Goal: Complete application form

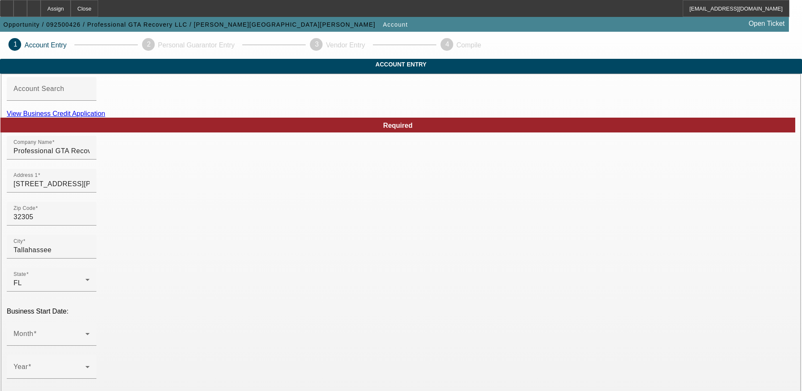
scroll to position [85, 0]
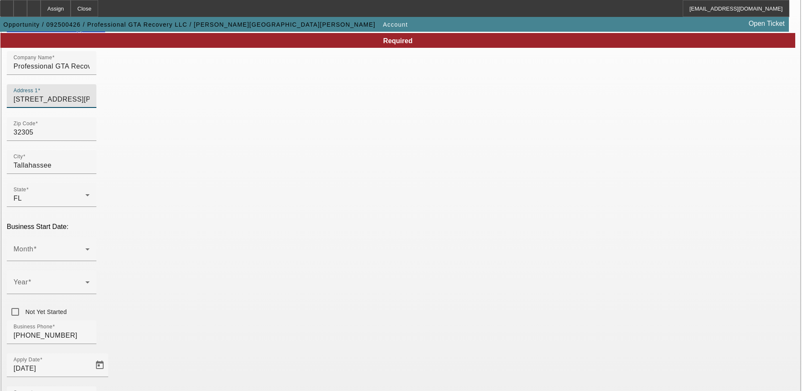
drag, startPoint x: 274, startPoint y: 112, endPoint x: 65, endPoint y: 104, distance: 209.8
paste input "s Rd"
type input "1113 Joes Rd"
click at [299, 133] on div "Zip Code 32305" at bounding box center [401, 133] width 788 height 33
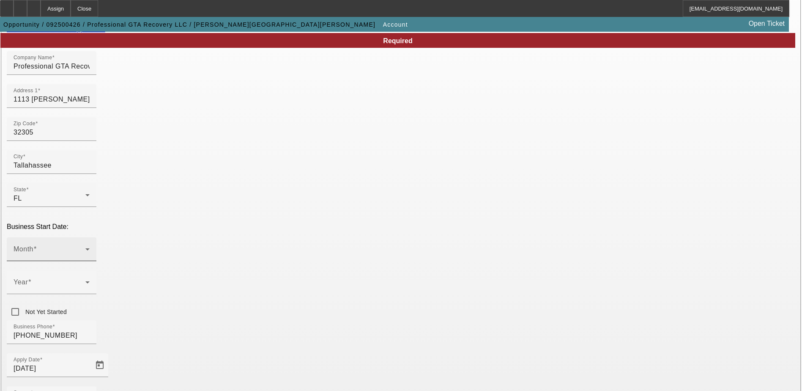
click at [90, 237] on div "Month" at bounding box center [52, 249] width 76 height 24
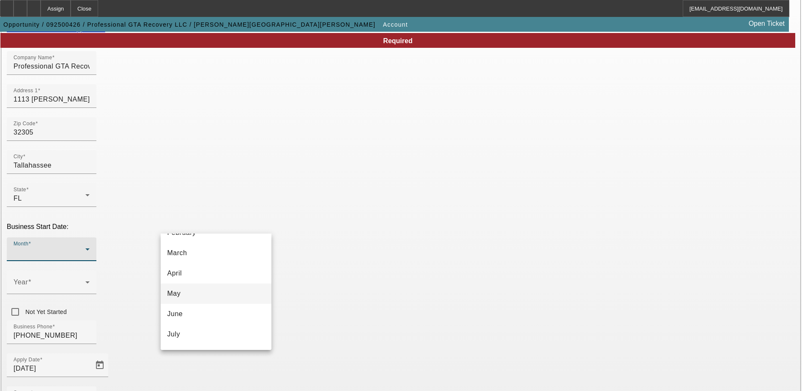
scroll to position [42, 0]
click at [210, 315] on mat-option "May" at bounding box center [216, 306] width 111 height 20
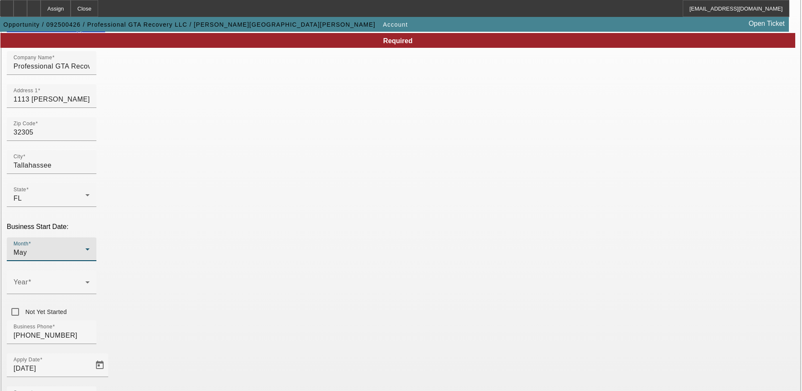
click at [85, 247] on div "May" at bounding box center [50, 252] width 72 height 10
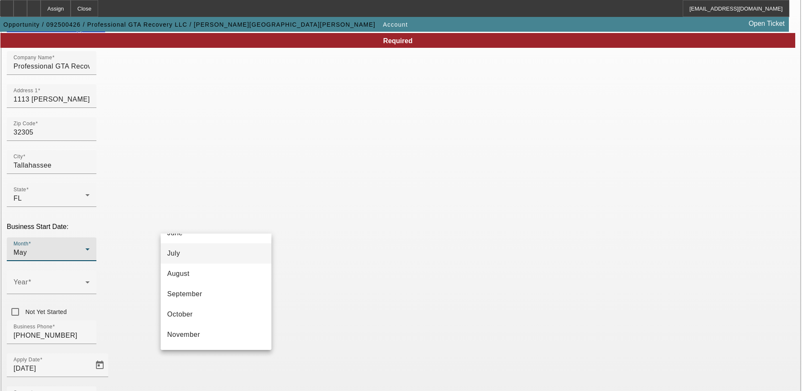
scroll to position [93, 0]
drag, startPoint x: 221, startPoint y: 275, endPoint x: 266, endPoint y: 229, distance: 64.9
click at [221, 276] on mat-option "June" at bounding box center [216, 275] width 111 height 20
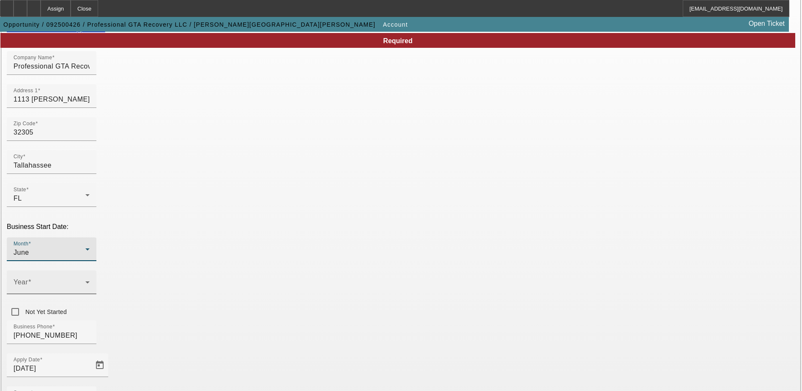
click at [85, 280] on span at bounding box center [50, 285] width 72 height 10
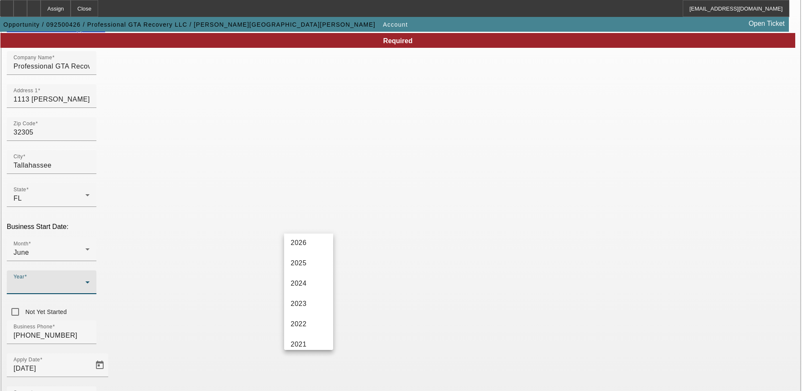
scroll to position [85, 0]
click at [302, 284] on span "2022" at bounding box center [299, 284] width 16 height 10
click at [306, 320] on div "Business Phone (786) 582-5235" at bounding box center [401, 336] width 788 height 33
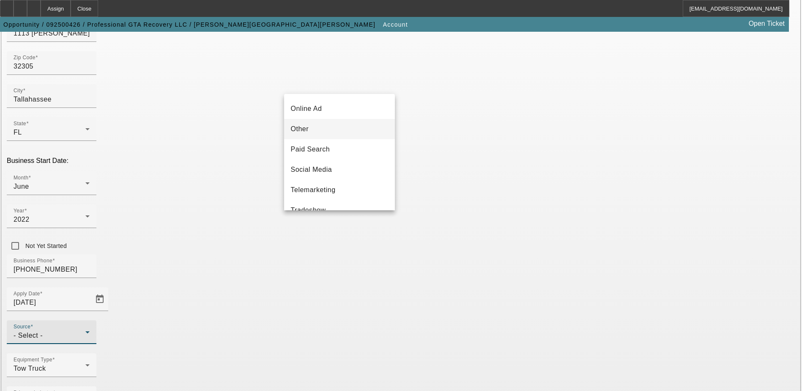
scroll to position [300, 0]
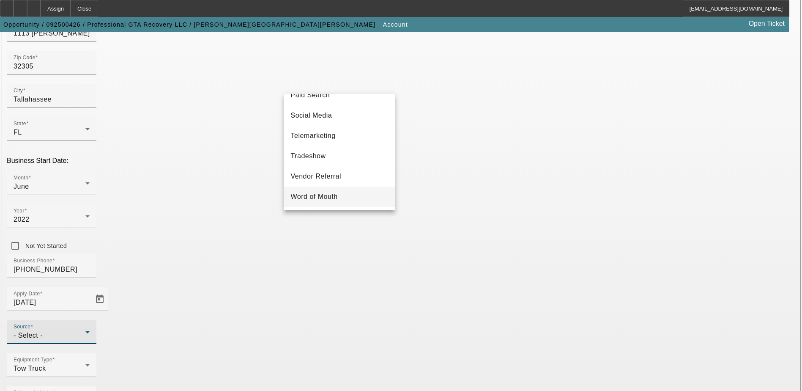
click at [350, 189] on mat-option "Word of Mouth" at bounding box center [339, 196] width 111 height 20
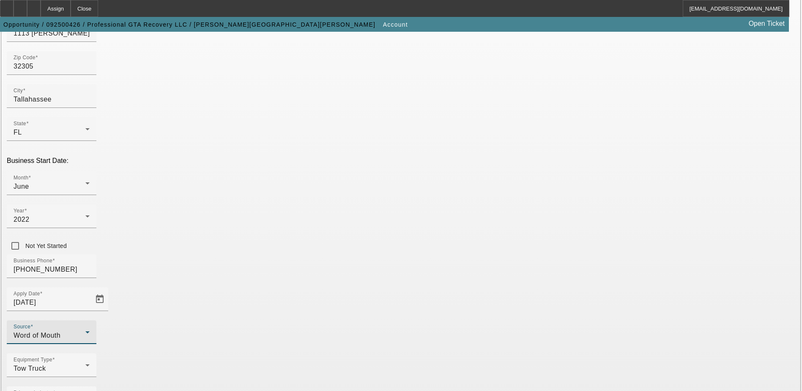
click at [85, 330] on div "Word of Mouth" at bounding box center [50, 335] width 72 height 10
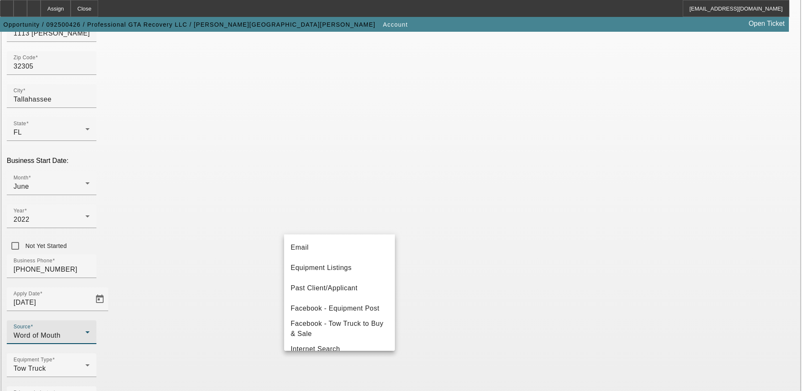
scroll to position [0, 0]
click at [332, 281] on mat-option "Client Referral" at bounding box center [339, 288] width 111 height 20
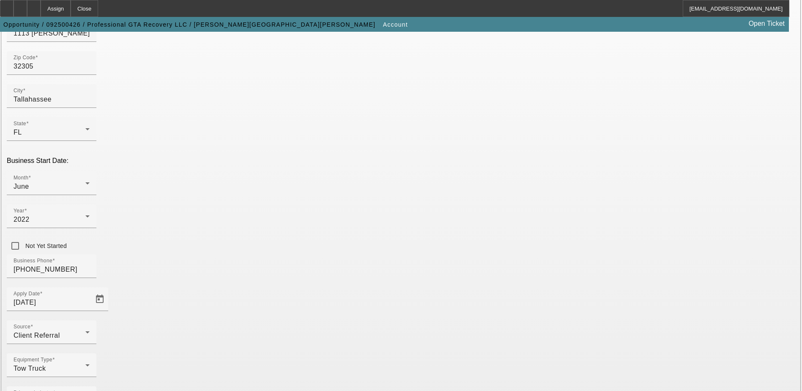
click at [344, 353] on div "Equipment Type Tow Truck" at bounding box center [401, 369] width 788 height 33
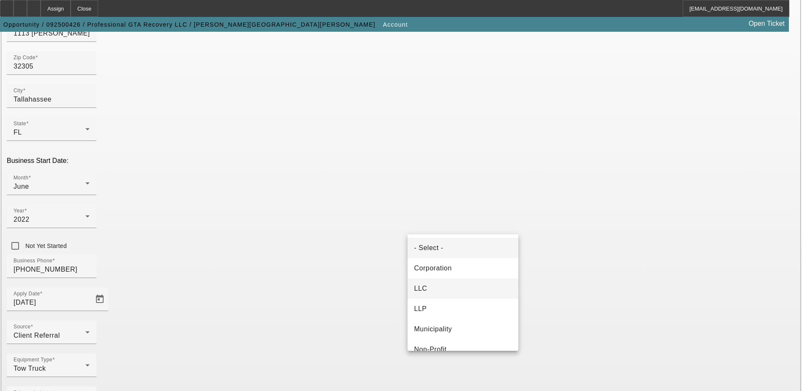
click at [463, 284] on mat-option "LLC" at bounding box center [462, 288] width 111 height 20
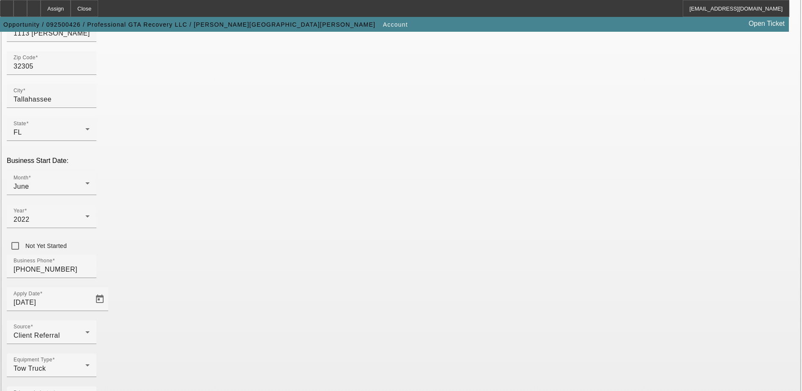
type input "882585555"
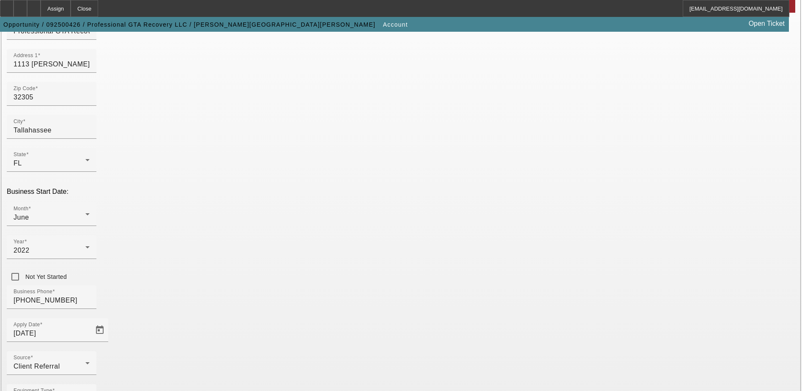
scroll to position [150, 0]
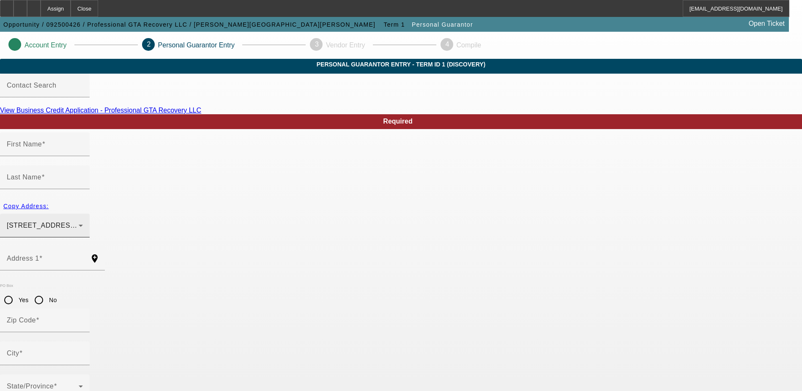
type input "Roberto"
type input "Trejos"
type input "5926 Wiley Streer Apt 2"
radio input "true"
type input "33023"
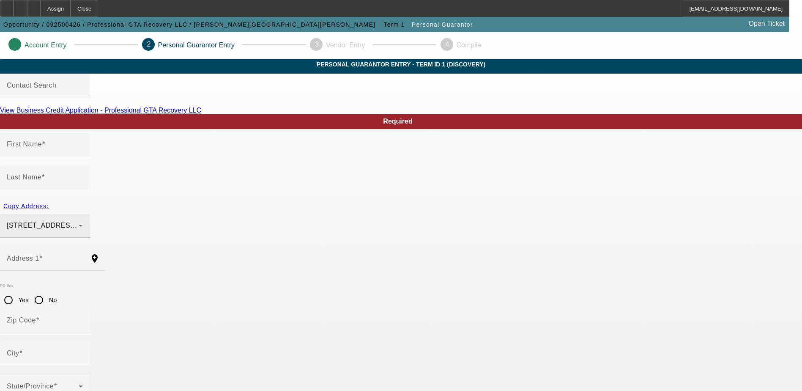
type input "Hollywood"
type input "(786) 582-5235"
type input "100"
type input "590-20-3680"
type input "torrezrobert725@gmail.com"
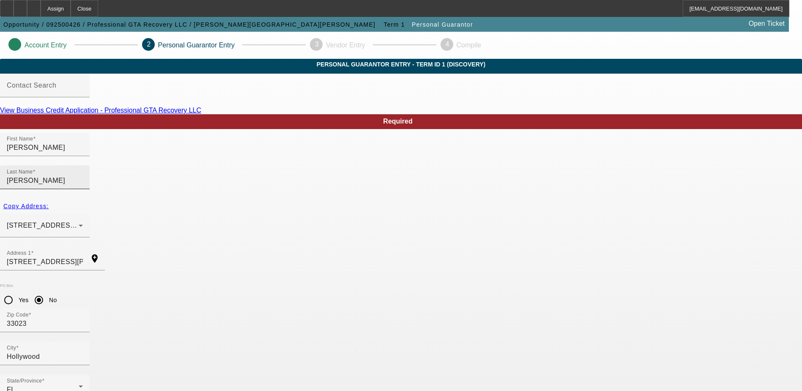
click at [83, 175] on input "Trejos" at bounding box center [45, 180] width 76 height 10
type input "Trejos-Torrez"
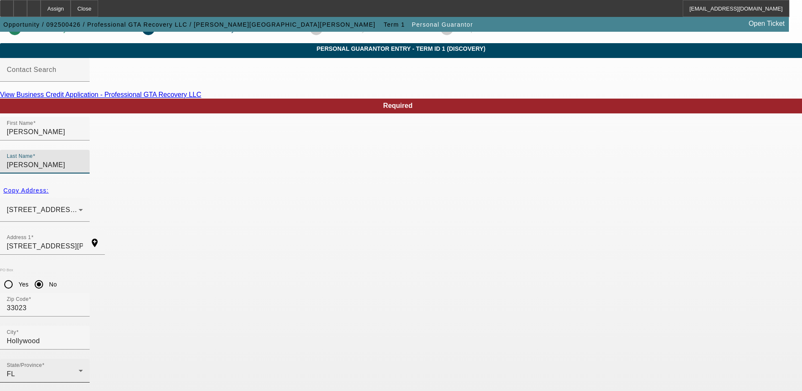
scroll to position [23, 0]
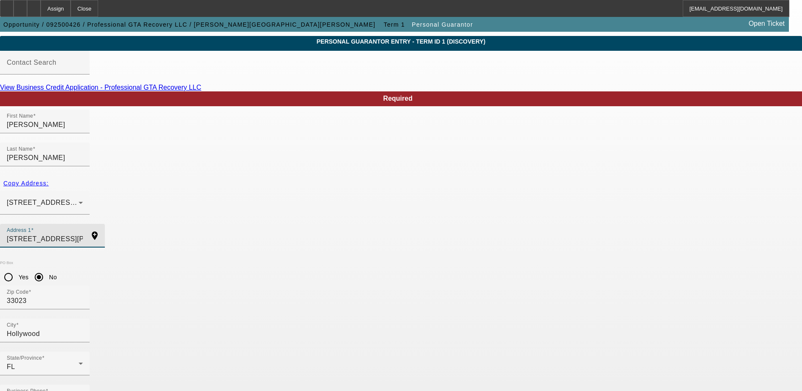
click at [83, 234] on input "5926 Wiley Streer Apt 2" at bounding box center [45, 239] width 76 height 10
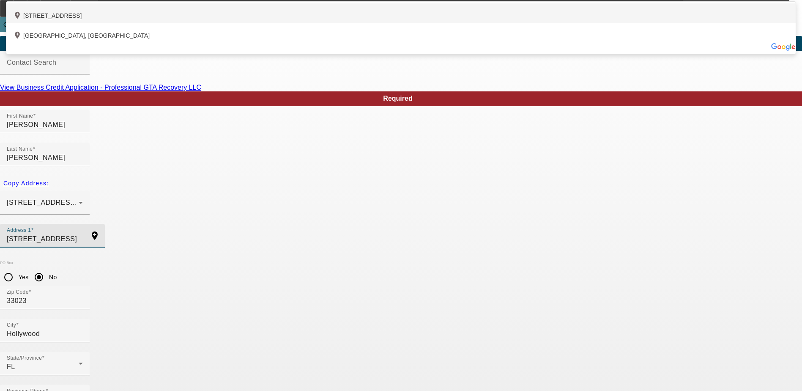
click at [220, 23] on div "add_location 5926 Wiley Street, Hollywood, FL 33023, US" at bounding box center [400, 13] width 789 height 20
type input "5926 Wiley Street"
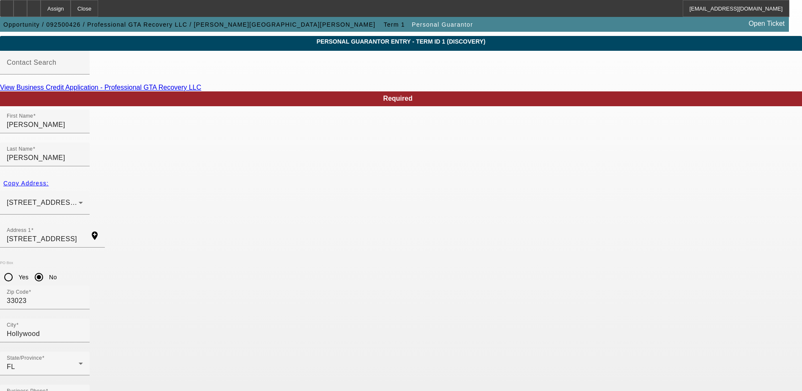
click at [274, 318] on div "City Hollywood" at bounding box center [401, 334] width 802 height 33
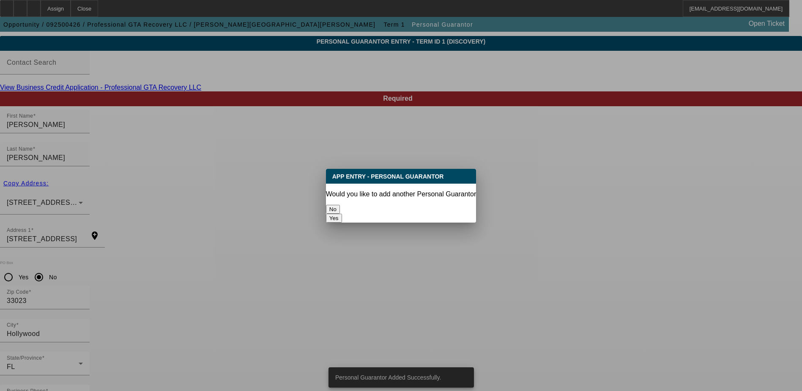
scroll to position [0, 0]
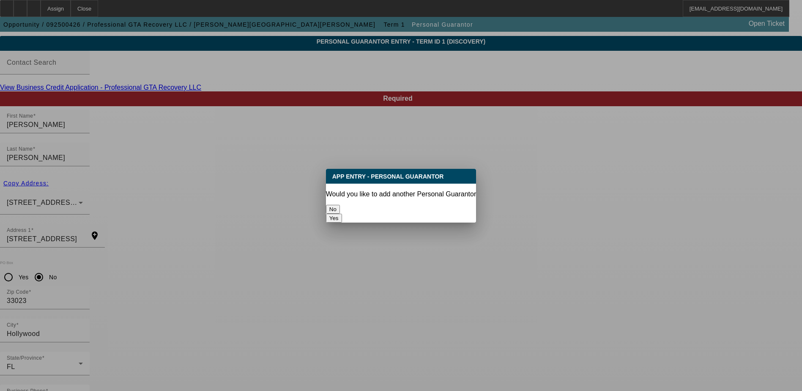
click at [340, 205] on button "No" at bounding box center [333, 209] width 14 height 9
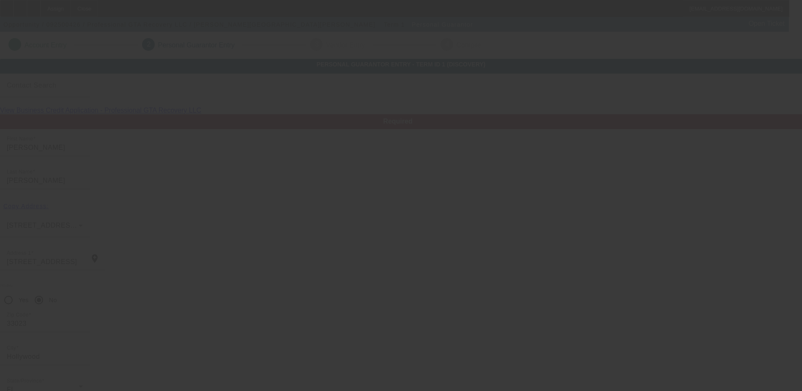
scroll to position [23, 0]
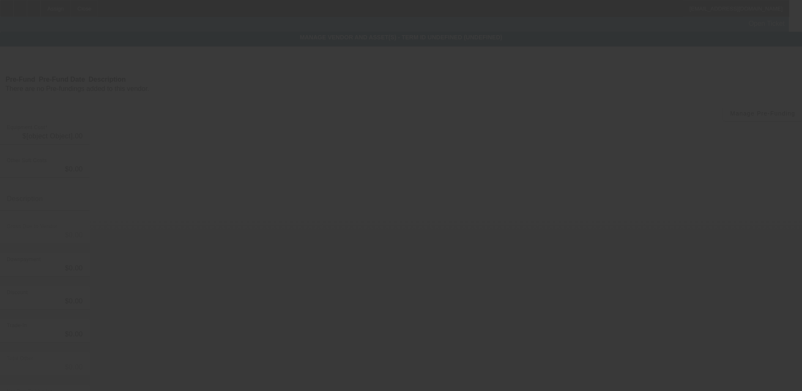
type input "$68,000.00"
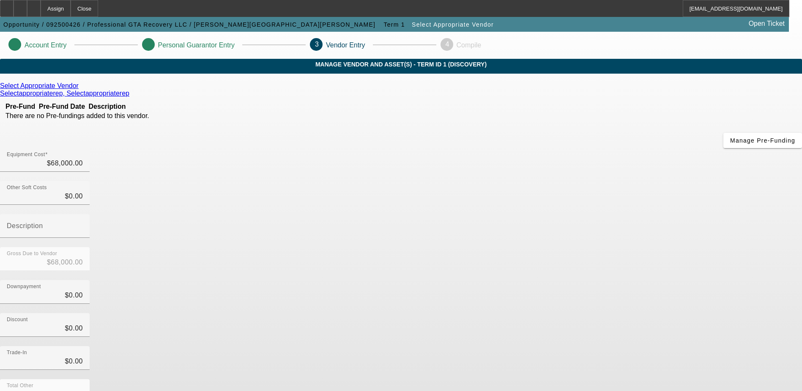
scroll to position [41, 0]
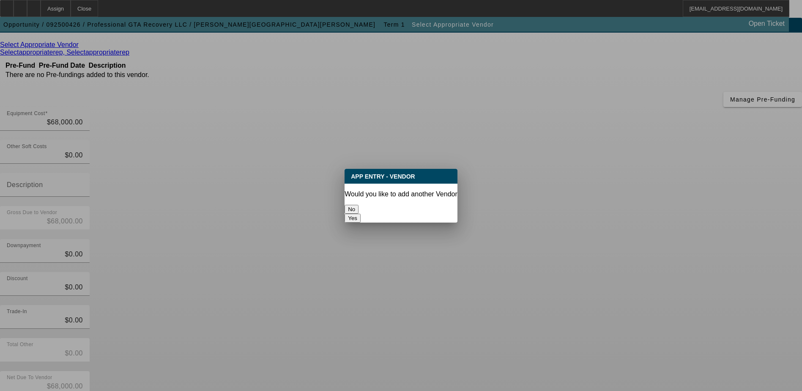
scroll to position [0, 0]
click at [358, 208] on button "No" at bounding box center [351, 209] width 14 height 9
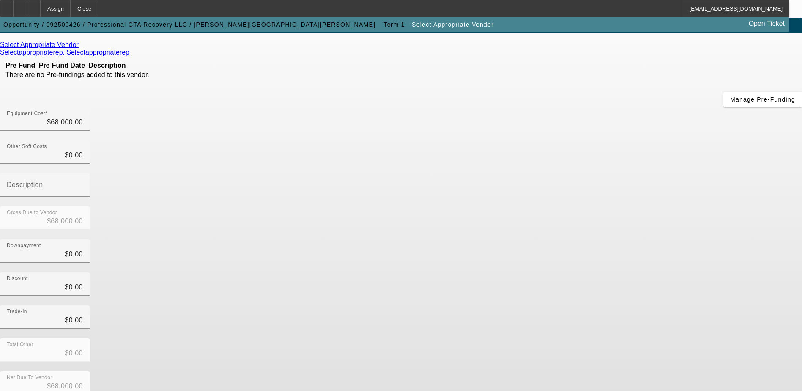
scroll to position [41, 0]
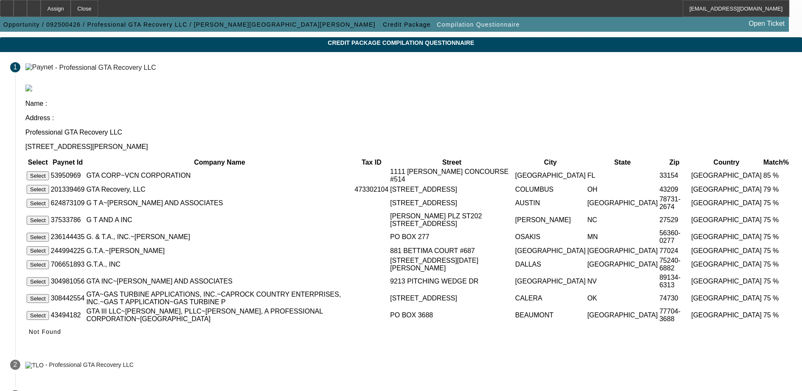
scroll to position [41, 0]
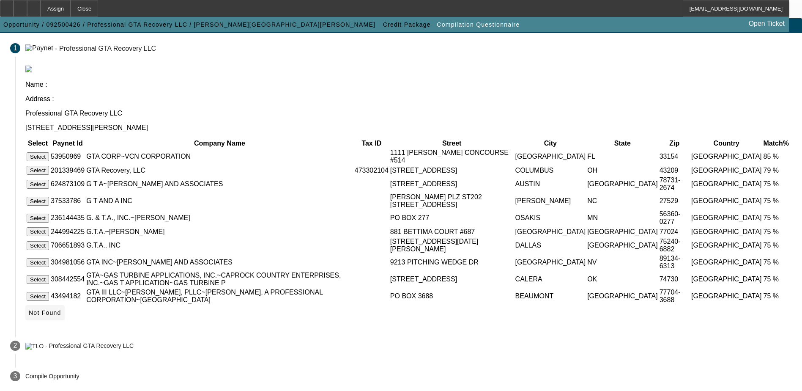
click at [65, 306] on span at bounding box center [44, 312] width 39 height 20
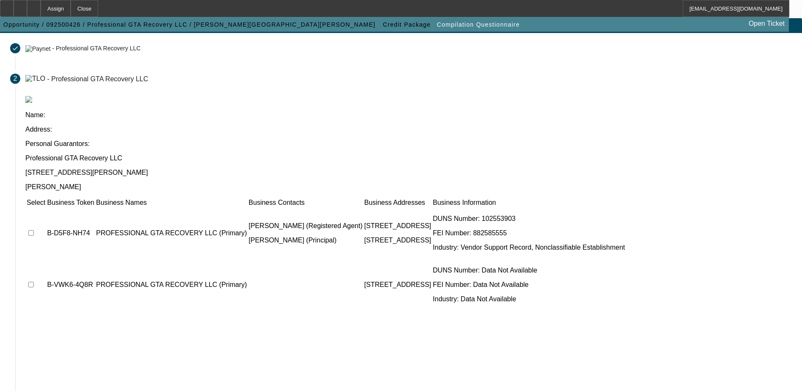
click at [34, 230] on input "checkbox" at bounding box center [30, 232] width 5 height 5
checkbox input "true"
click at [34, 281] on input "checkbox" at bounding box center [30, 283] width 5 height 5
checkbox input "true"
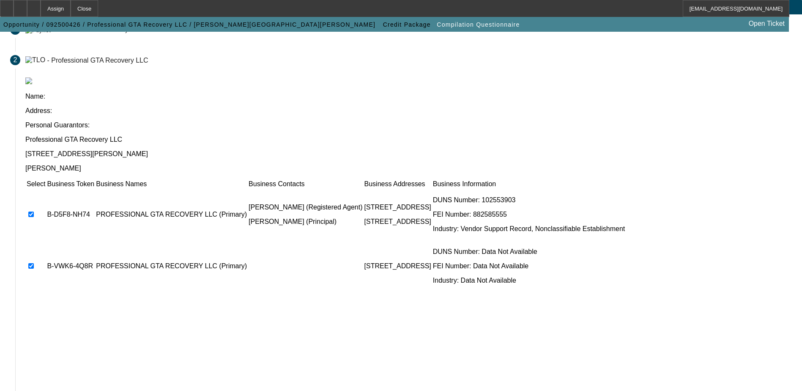
scroll to position [77, 0]
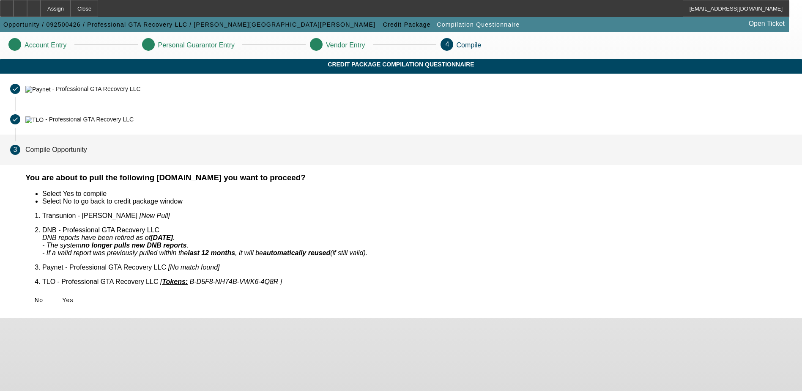
scroll to position [0, 0]
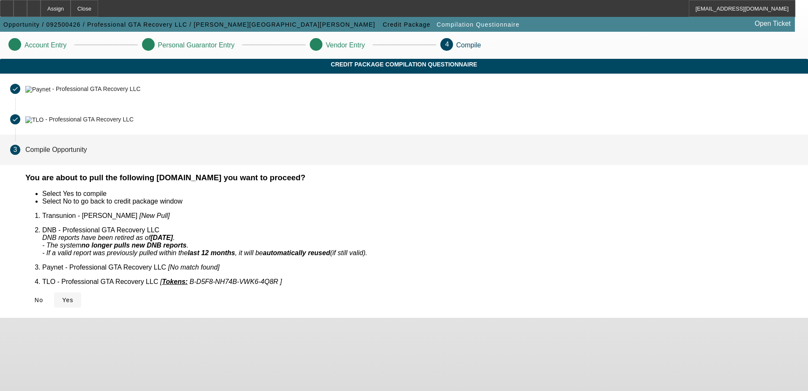
click at [74, 296] on span "Yes" at bounding box center [67, 299] width 11 height 7
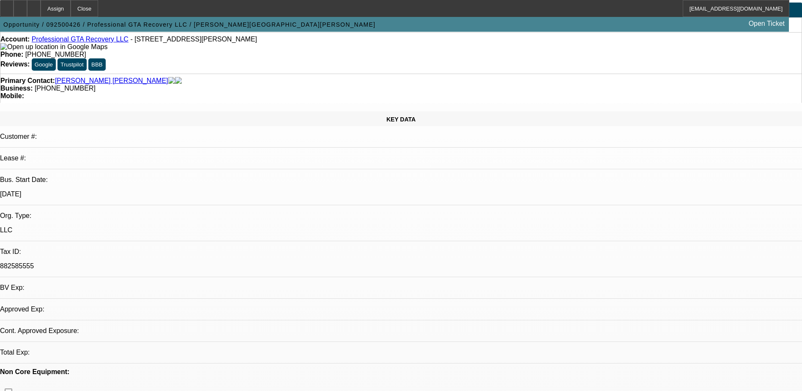
select select "0"
select select "2"
select select "0.1"
select select "4"
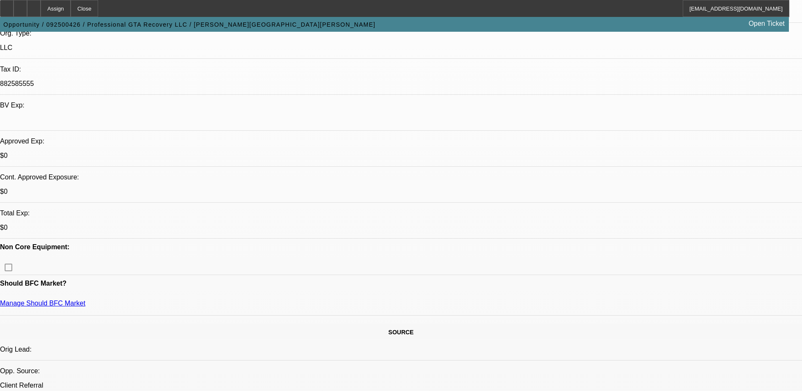
scroll to position [42, 0]
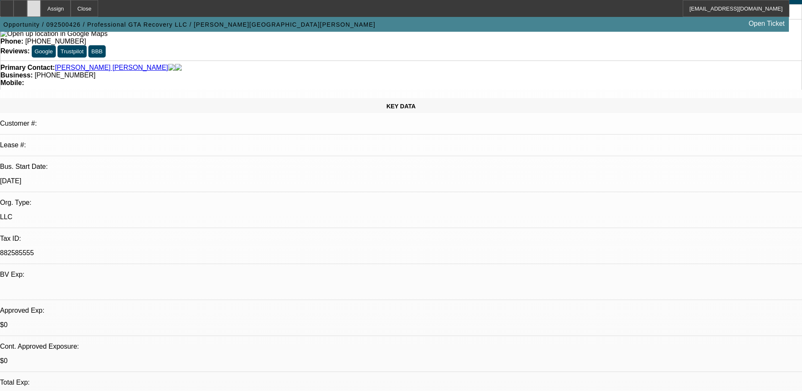
click at [41, 12] on div at bounding box center [34, 8] width 14 height 17
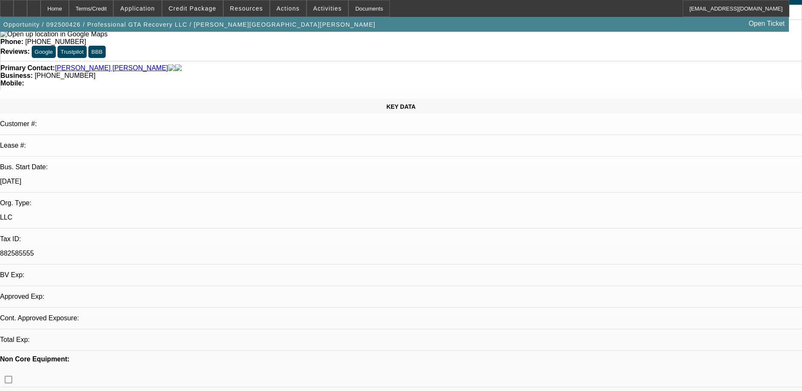
select select "0"
select select "2"
select select "0.1"
select select "1"
select select "2"
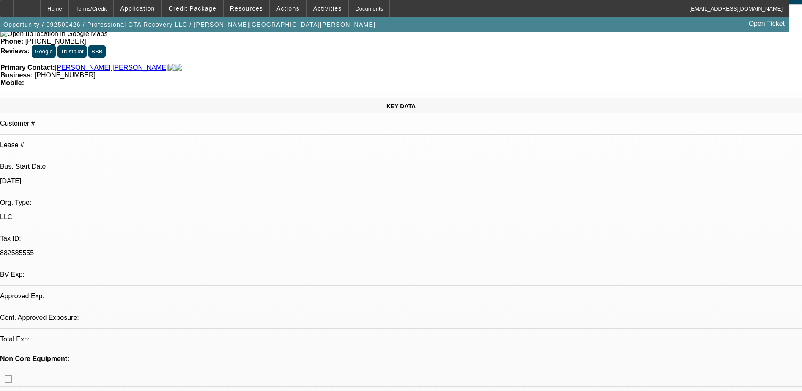
select select "4"
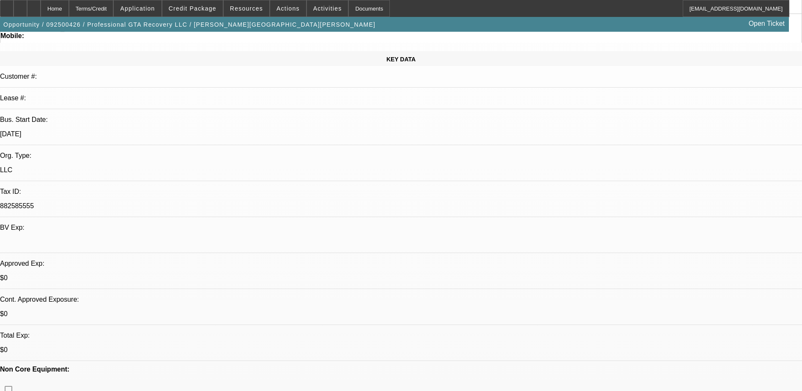
scroll to position [42, 0]
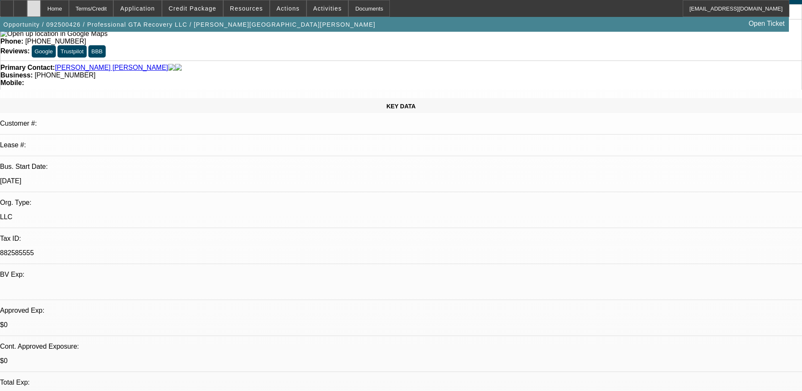
click at [34, 5] on icon at bounding box center [34, 5] width 0 height 0
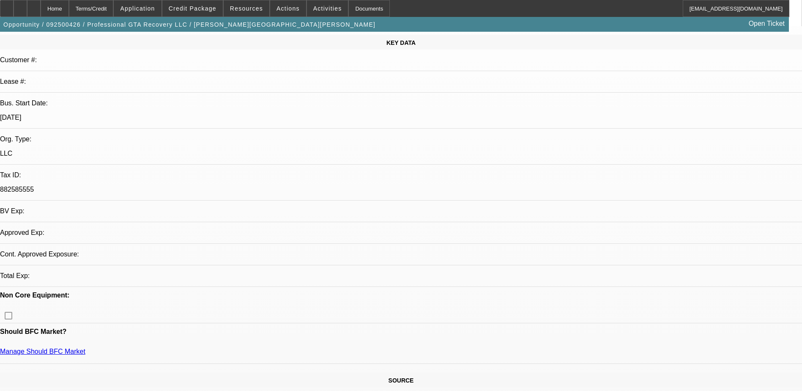
select select "0"
select select "2"
select select "0.1"
select select "4"
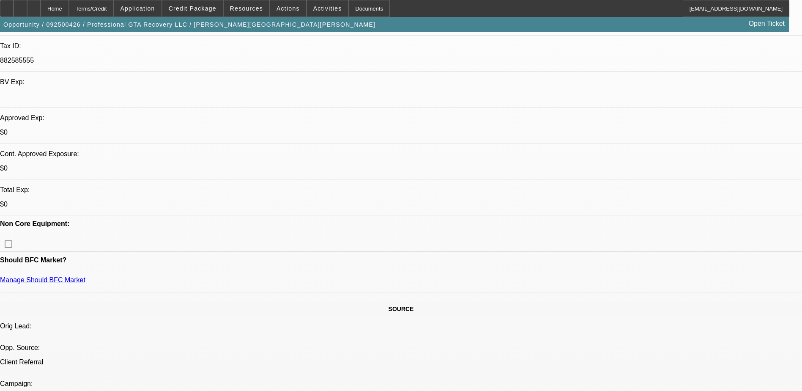
scroll to position [254, 0]
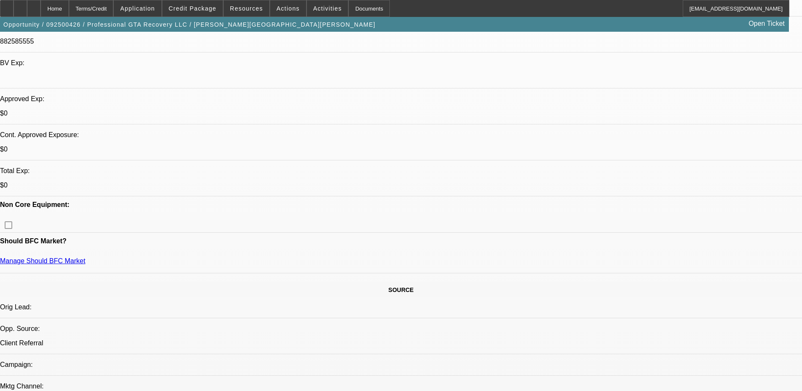
click at [192, 11] on span "Credit Package" at bounding box center [193, 8] width 48 height 7
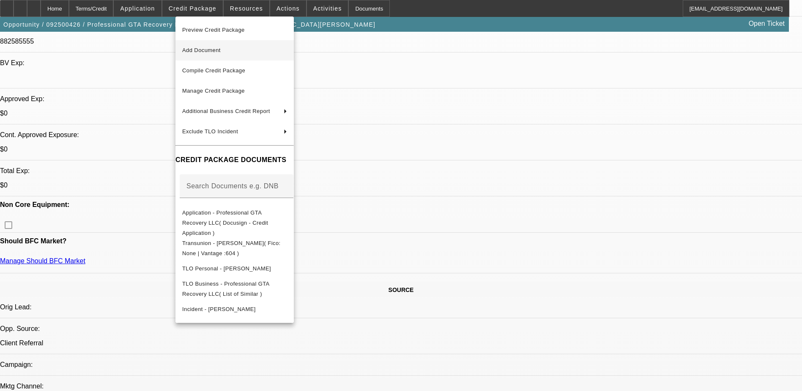
click at [247, 49] on span "Add Document" at bounding box center [234, 50] width 105 height 10
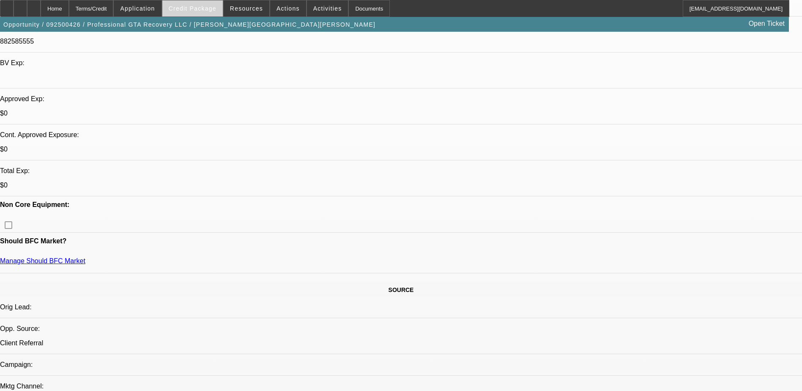
click at [205, 11] on span "Credit Package" at bounding box center [193, 8] width 48 height 7
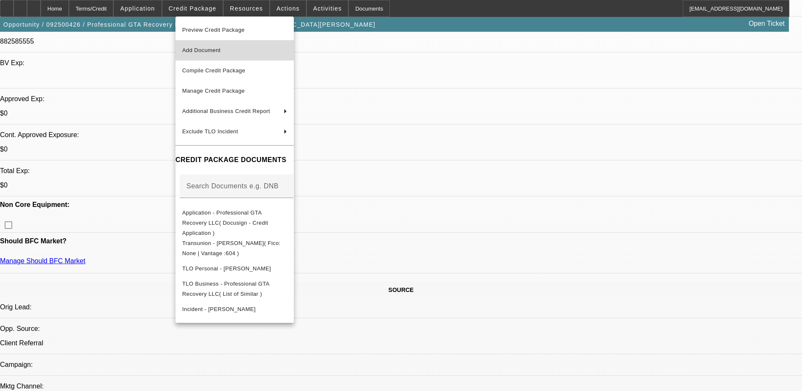
click at [238, 55] on button "Add Document" at bounding box center [234, 50] width 118 height 20
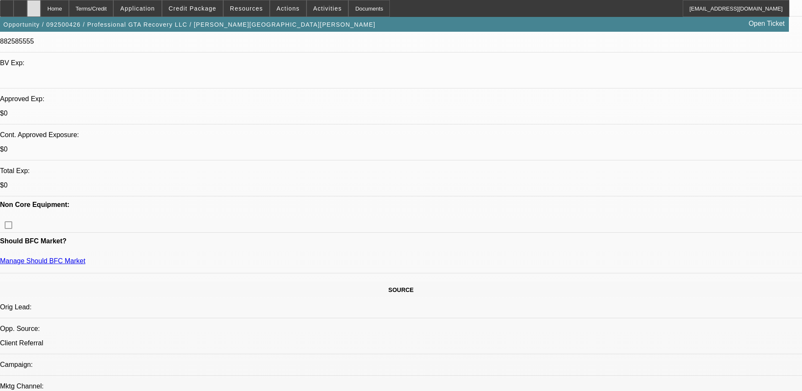
click at [41, 7] on div at bounding box center [34, 8] width 14 height 17
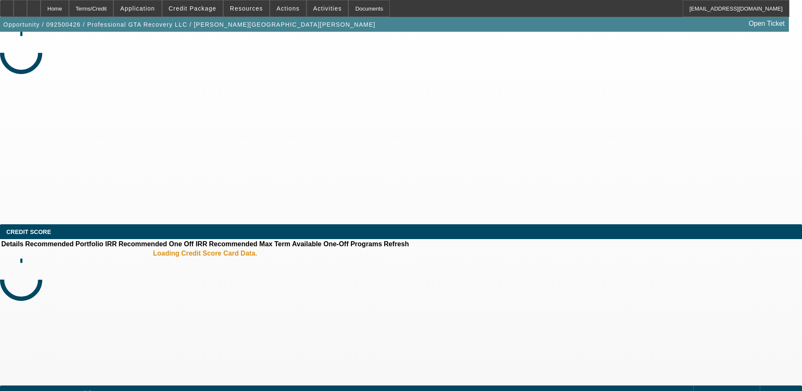
select select "0"
select select "2"
select select "0.1"
select select "4"
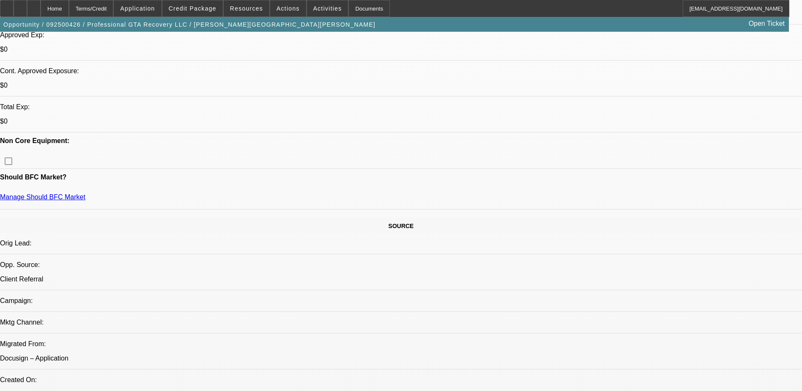
scroll to position [338, 0]
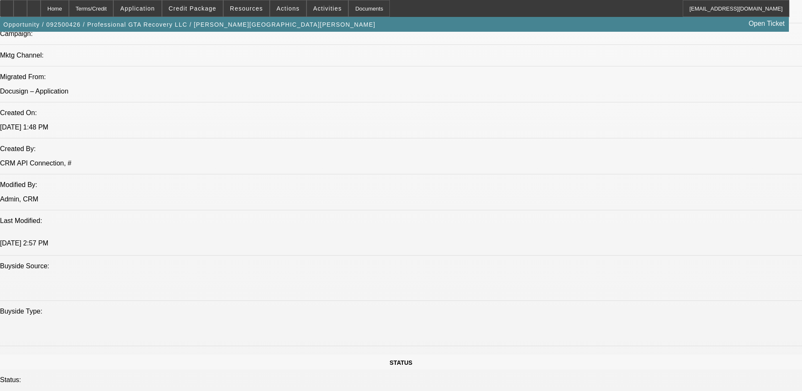
scroll to position [676, 0]
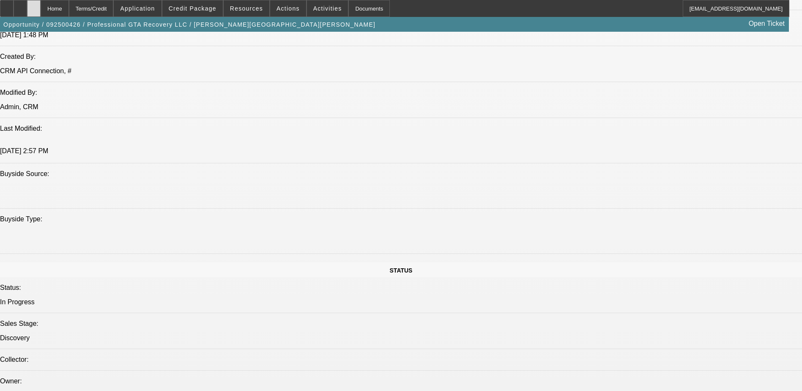
click at [41, 7] on div at bounding box center [34, 8] width 14 height 17
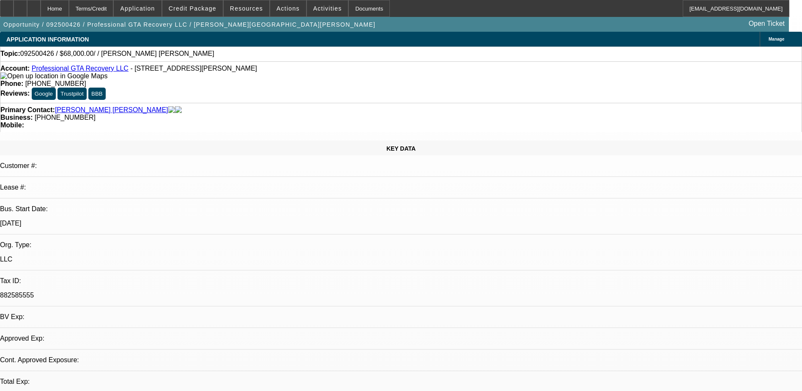
select select "0"
select select "2"
select select "0.1"
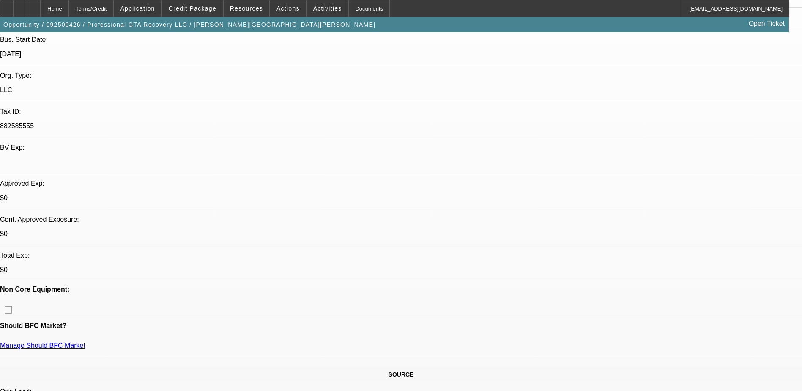
select select "1"
select select "2"
select select "4"
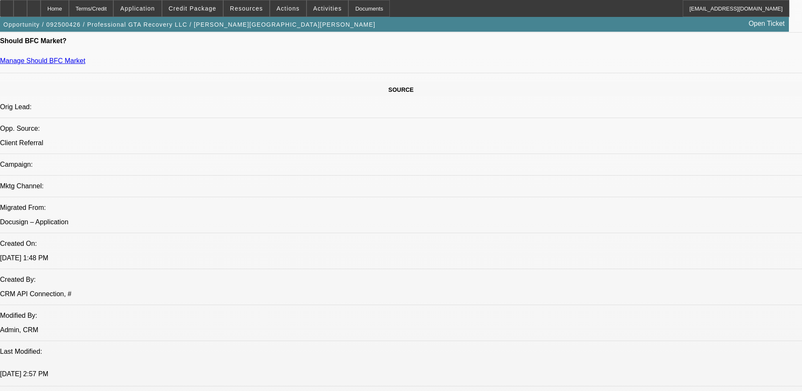
scroll to position [380, 0]
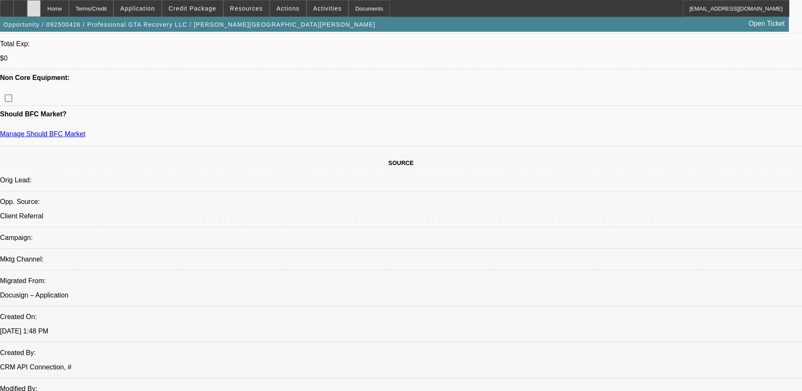
click at [34, 5] on icon at bounding box center [34, 5] width 0 height 0
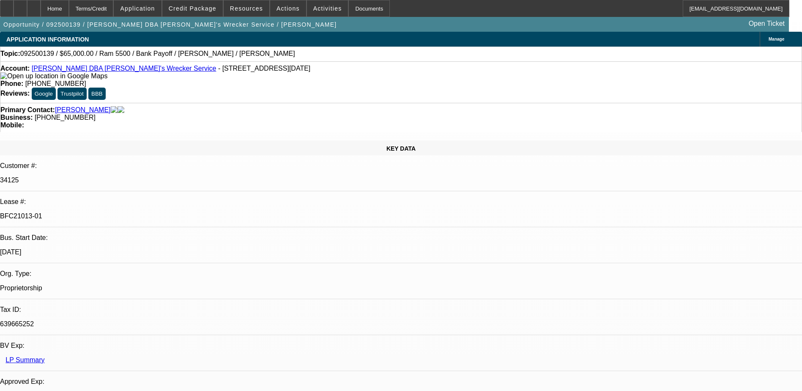
select select "0"
select select "6"
select select "0"
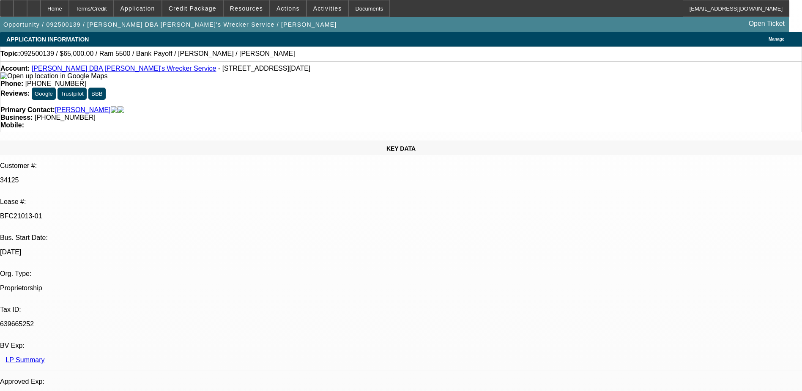
select select "0"
select select "6"
select select "0"
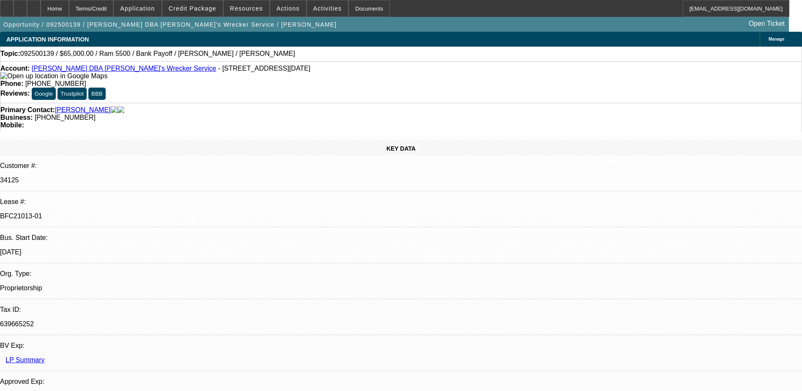
select select "0"
select select "6"
select select "0"
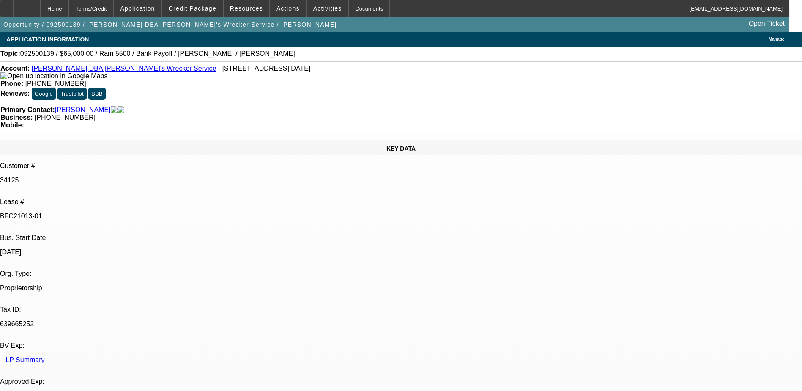
select select "6"
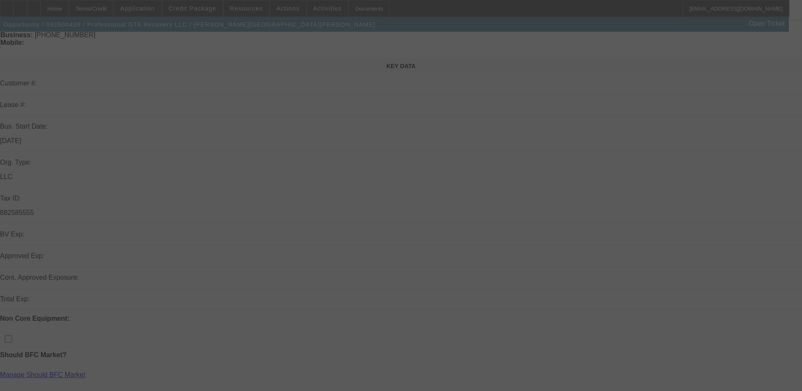
scroll to position [169, 0]
select select "0"
select select "2"
select select "0.1"
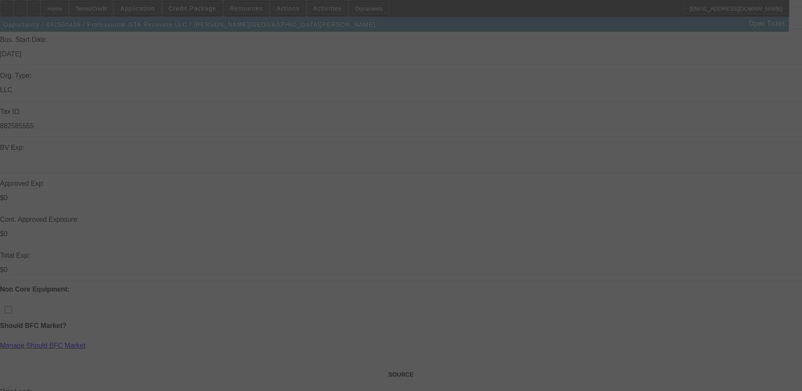
select select "4"
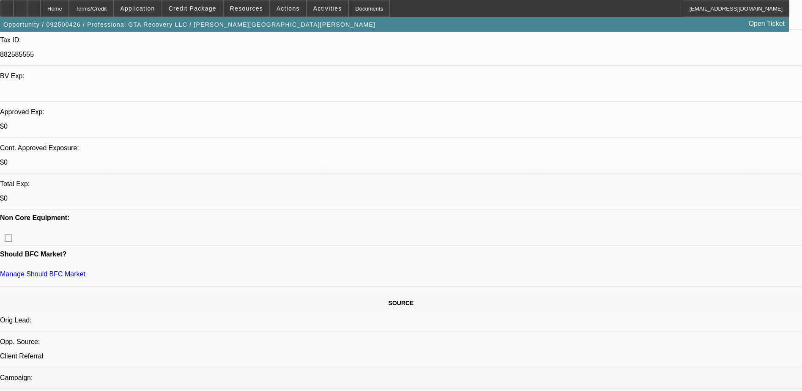
scroll to position [211, 0]
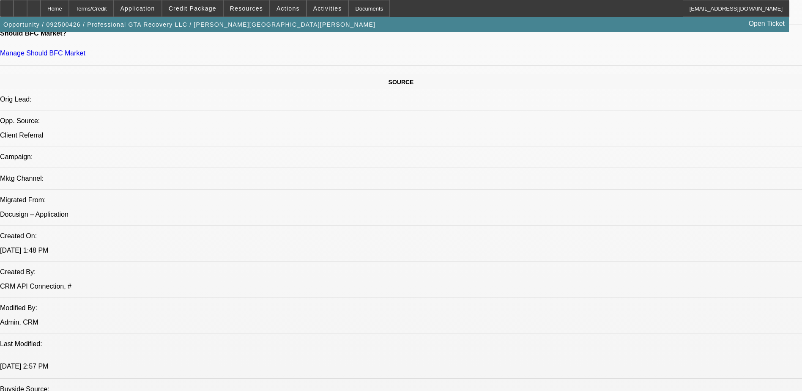
scroll to position [380, 0]
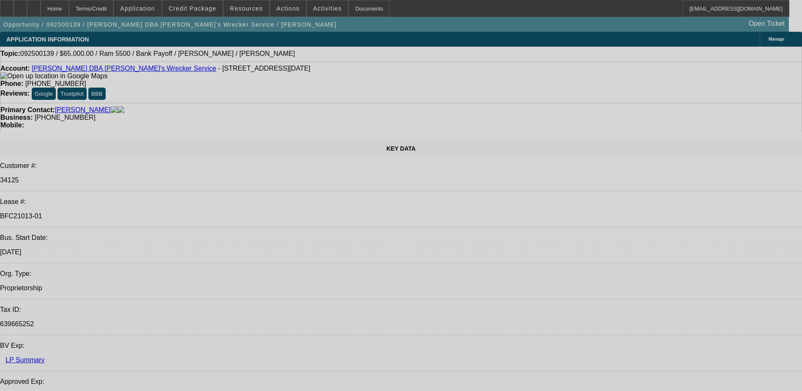
select select "0"
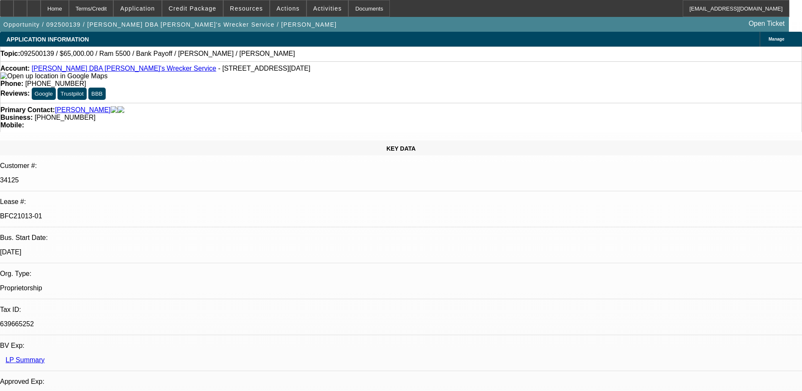
select select "0"
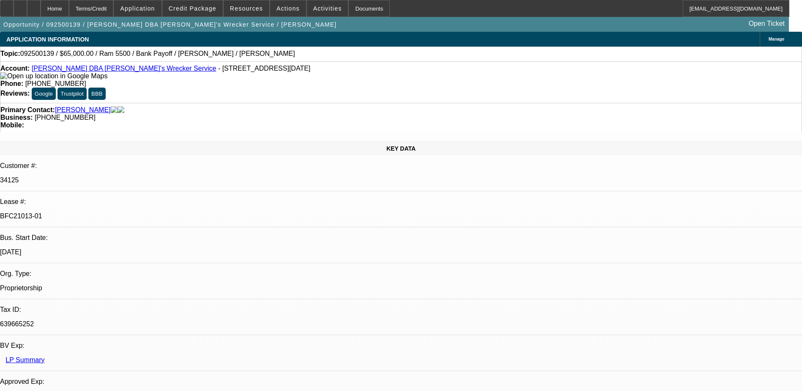
select select "0"
select select "1"
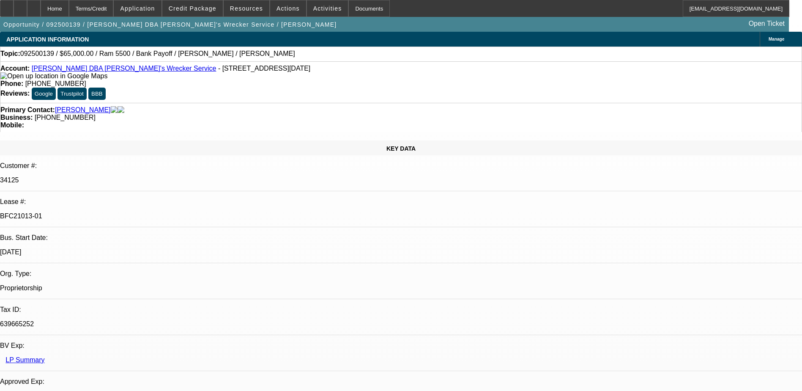
select select "1"
select select "6"
select select "1"
select select "6"
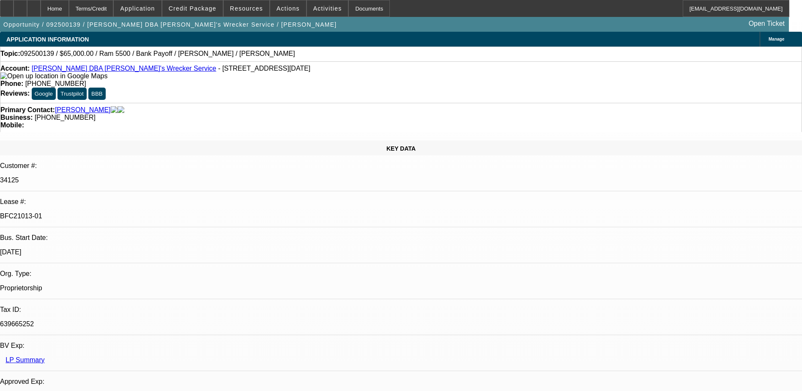
select select "1"
select select "6"
select select "1"
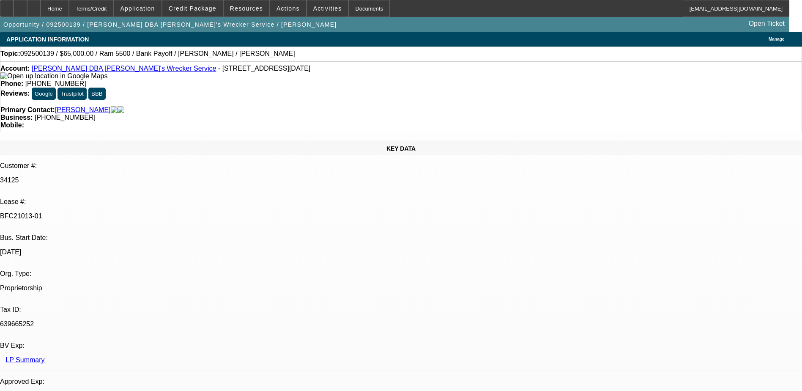
select select "6"
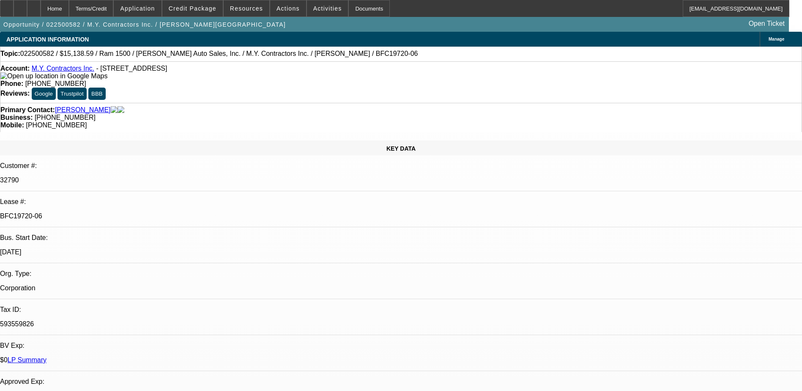
select select "0"
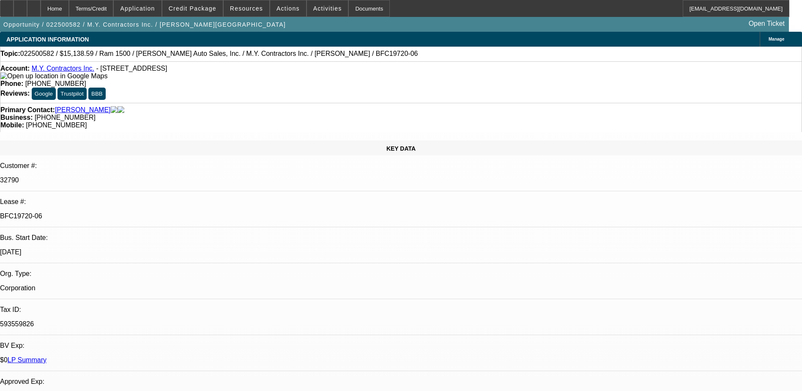
select select "0"
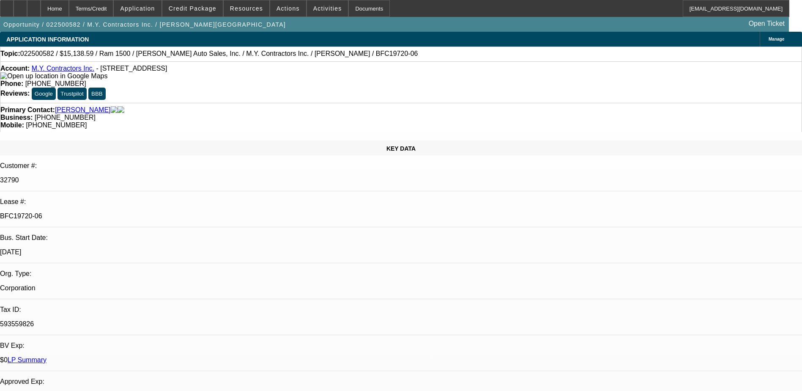
select select "0"
select select "1"
select select "3"
select select "6"
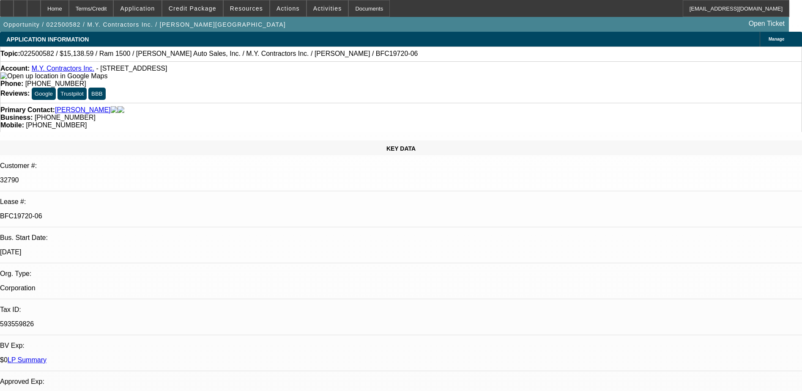
select select "1"
select select "3"
select select "6"
select select "1"
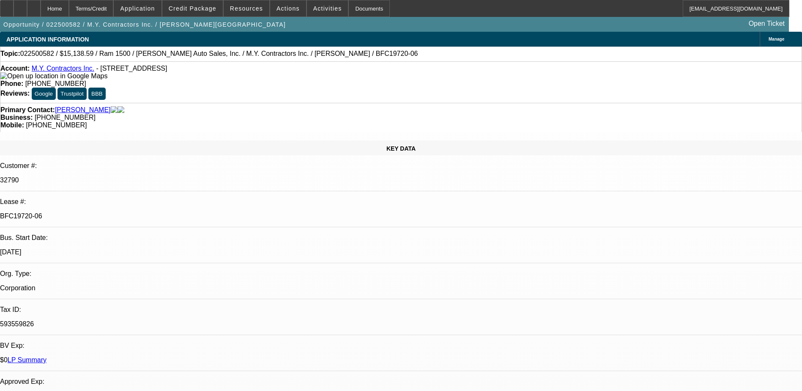
select select "6"
select select "1"
select select "6"
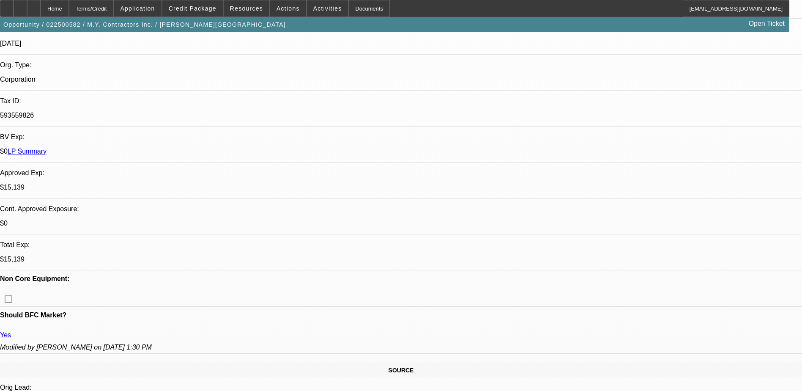
scroll to position [254, 0]
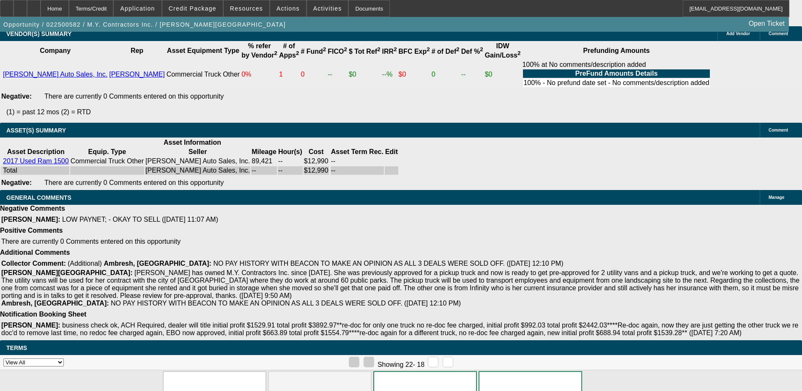
drag, startPoint x: 300, startPoint y: 293, endPoint x: 299, endPoint y: 285, distance: 8.5
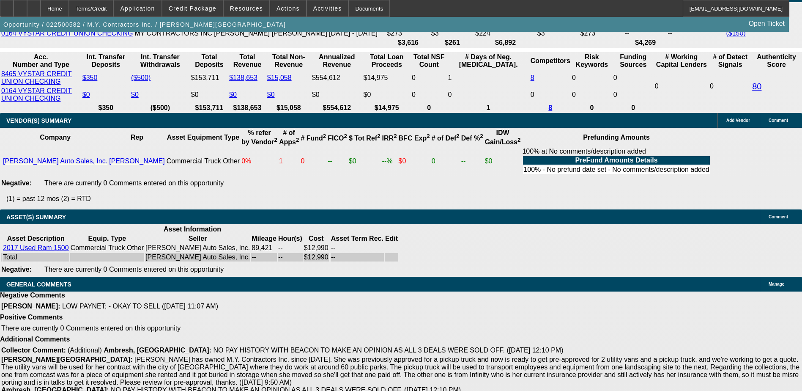
scroll to position [1899, 0]
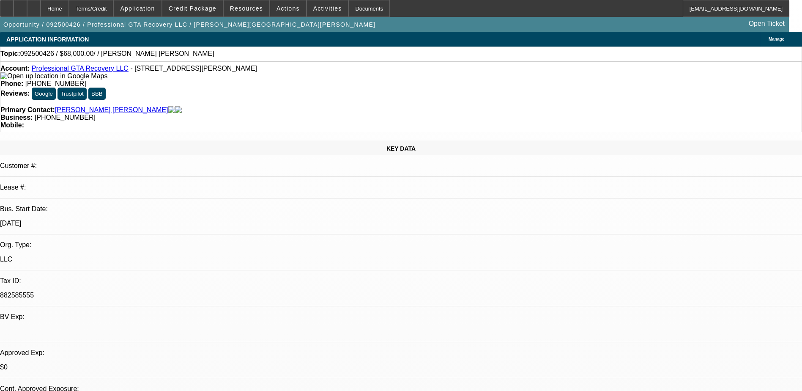
select select "0"
select select "2"
select select "0.1"
select select "4"
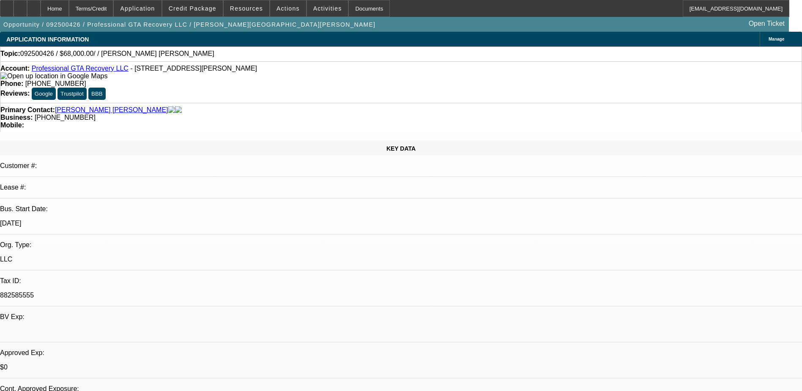
scroll to position [380, 0]
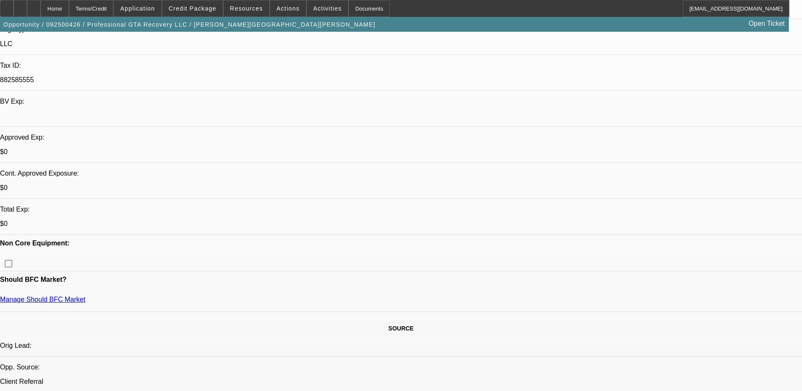
scroll to position [169, 0]
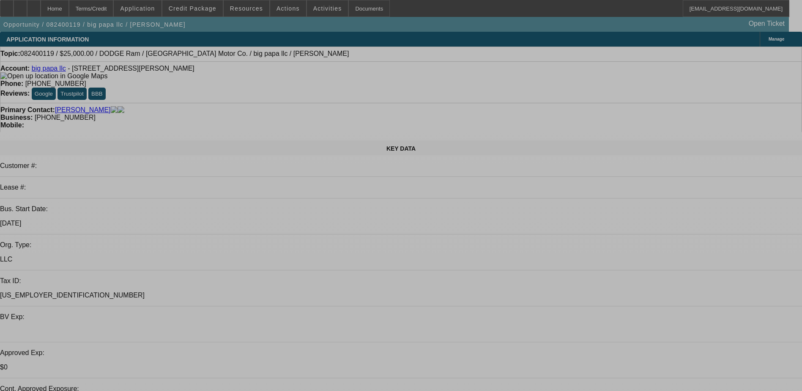
select select "0"
select select "2"
select select "0"
select select "2"
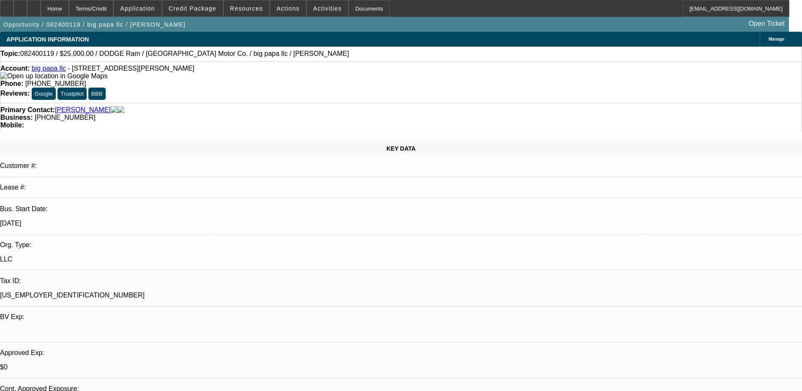
select select "0"
select select "2"
select select "0.1"
select select "0"
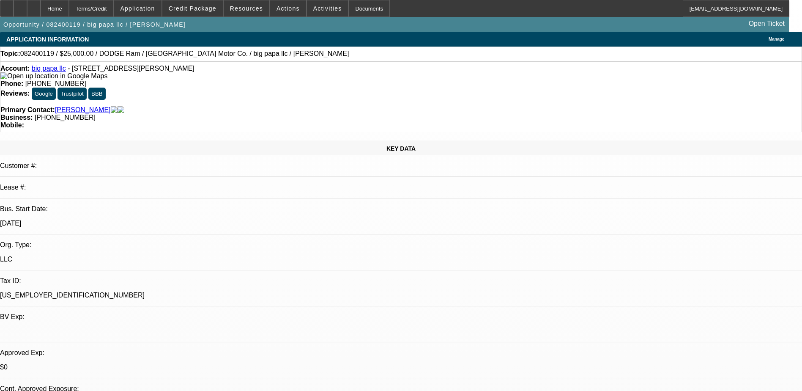
select select "2"
select select "0.1"
select select "1"
select select "2"
select select "6"
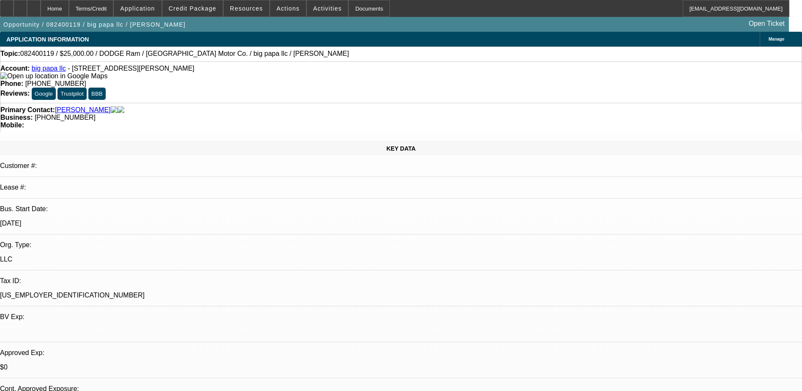
select select "1"
select select "2"
select select "6"
select select "1"
select select "2"
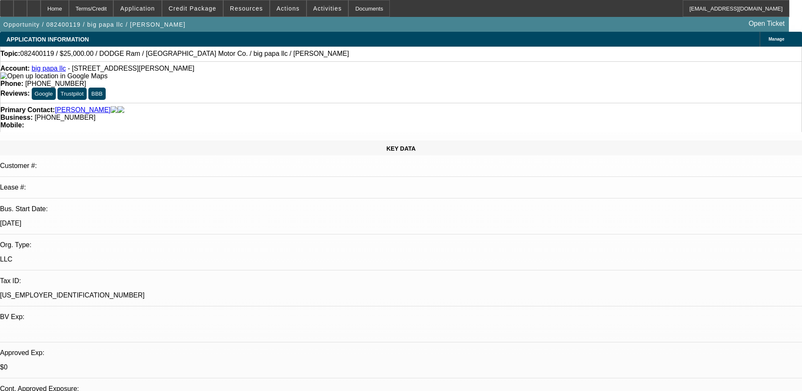
select select "4"
select select "1"
select select "2"
select select "4"
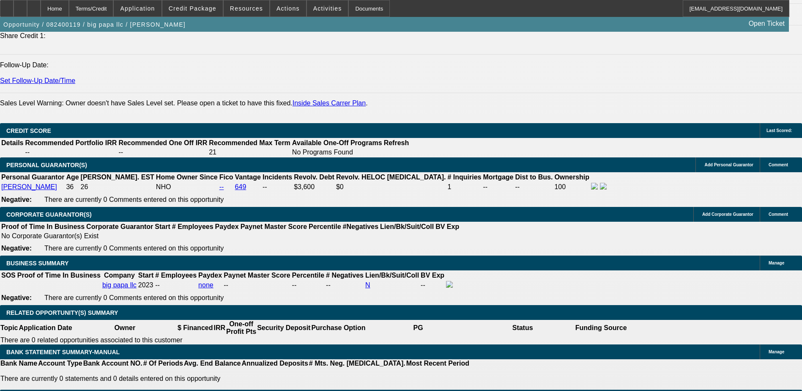
scroll to position [1268, 0]
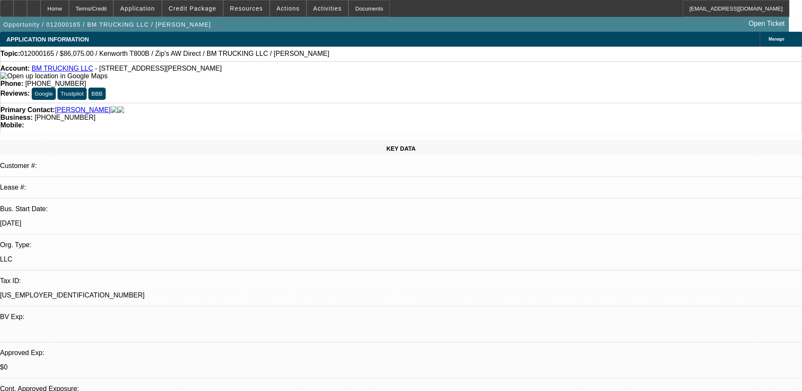
select select "0"
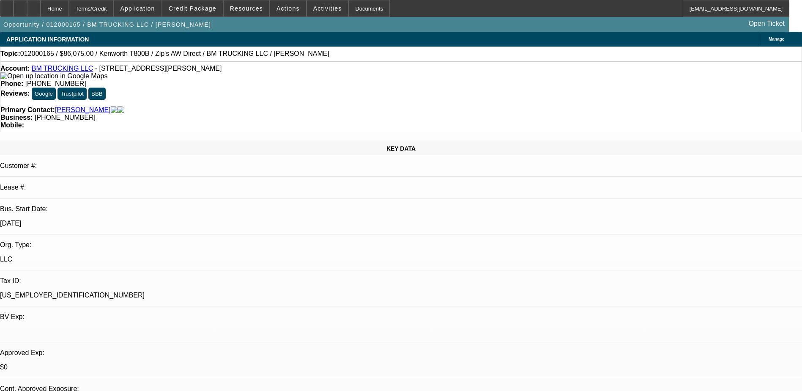
select select "0.1"
select select "0"
select select "0.1"
select select "0"
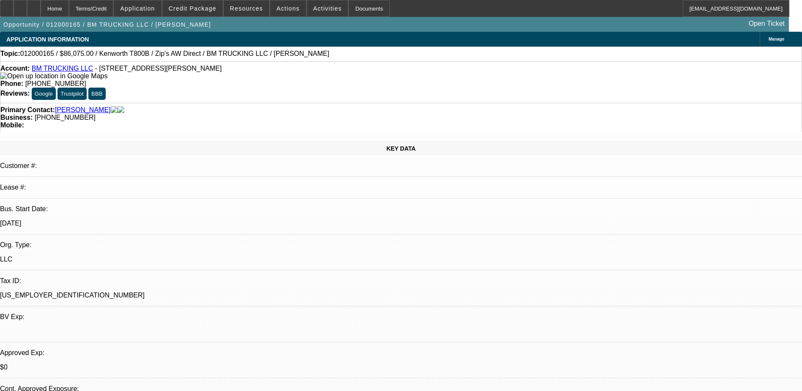
select select "0"
select select "0.1"
select select "1"
select select "2"
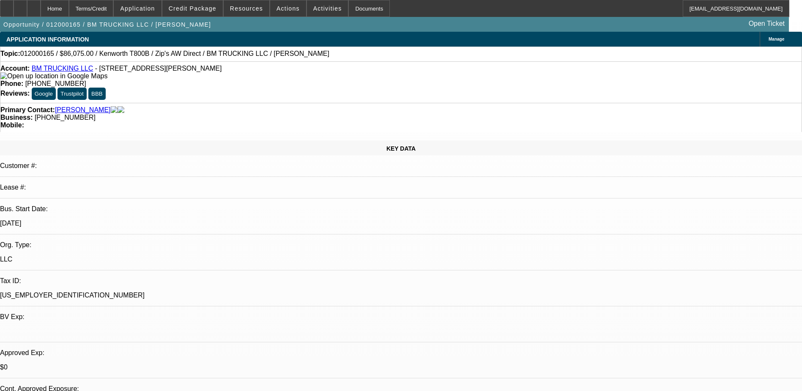
select select "1"
select select "4"
select select "1"
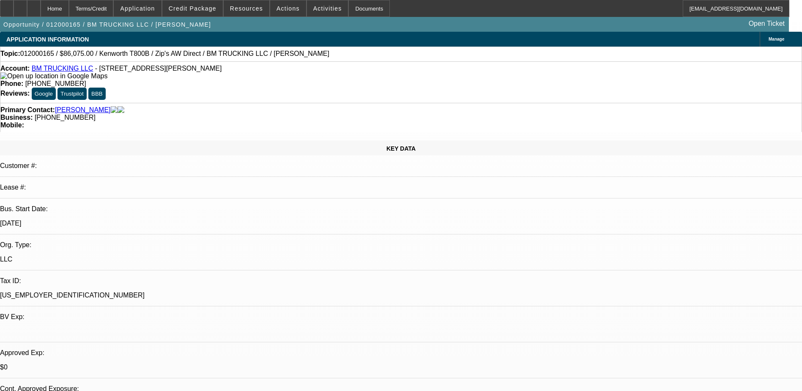
select select "4"
select select "1"
select select "4"
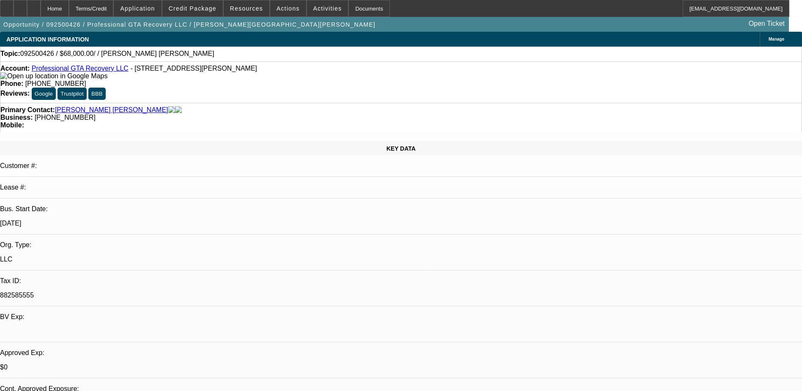
select select "0"
select select "2"
select select "0.1"
select select "4"
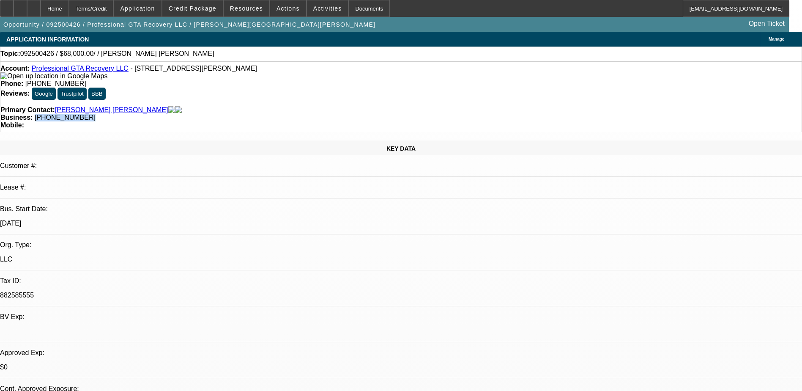
drag, startPoint x: 358, startPoint y: 89, endPoint x: 301, endPoint y: 97, distance: 57.6
click at [301, 103] on div "Primary Contact: Trejos Torrez, Roberto Business: (786) 582-5235 Mobile:" at bounding box center [401, 117] width 802 height 29
copy span "(786) 582-5235"
click at [179, 140] on div "KEY DATA Customer #: Lease #: Bus. Start Date: 6/1/22 Org. Type: LLC Tax ID: 88…" at bounding box center [401, 333] width 802 height 386
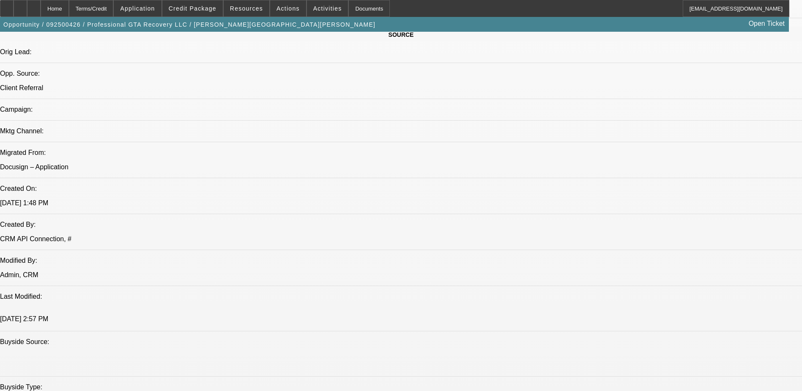
scroll to position [597, 0]
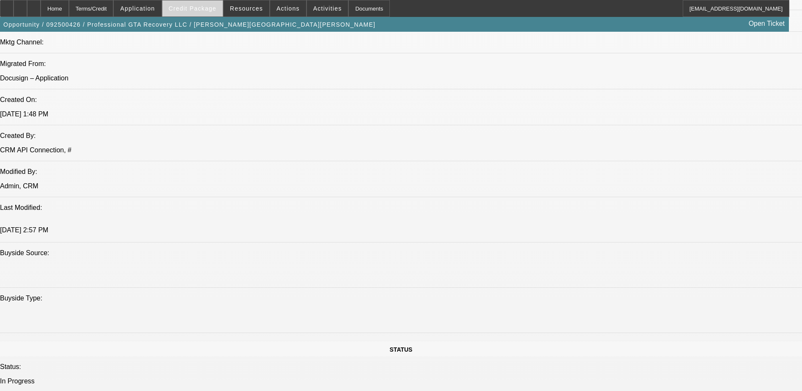
click at [208, 11] on span "Credit Package" at bounding box center [193, 8] width 48 height 7
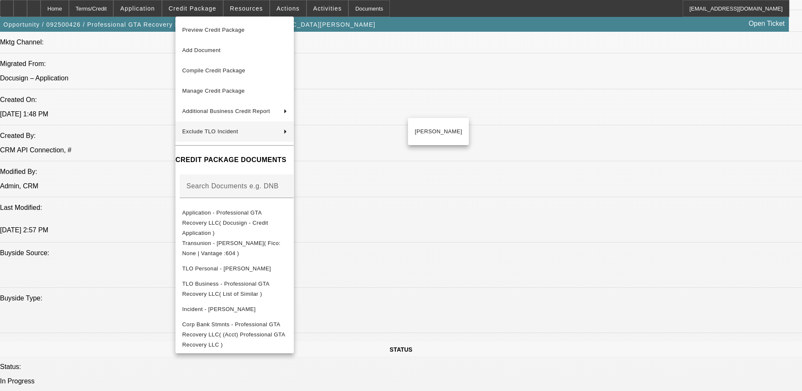
click at [424, 167] on div at bounding box center [401, 195] width 802 height 391
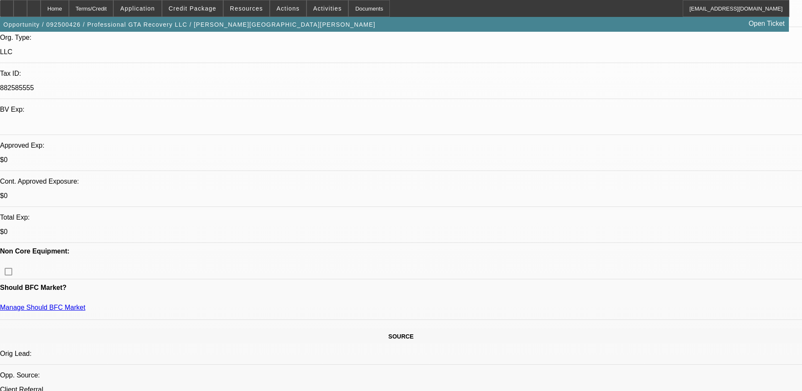
scroll to position [296, 0]
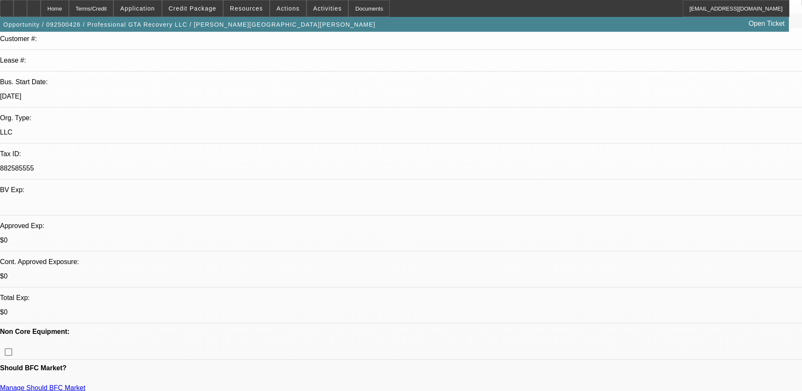
scroll to position [0, 0]
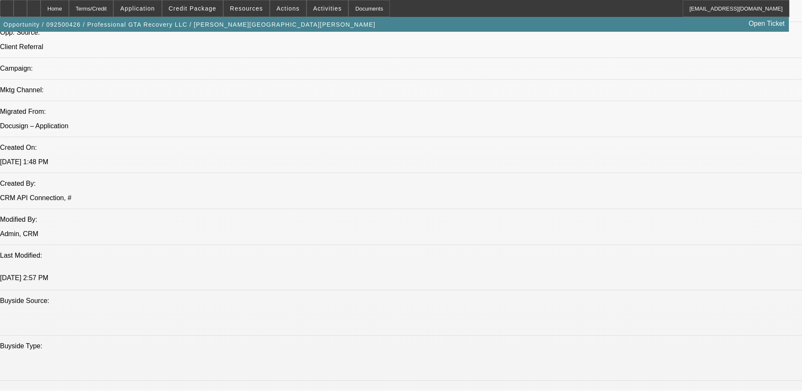
scroll to position [718, 0]
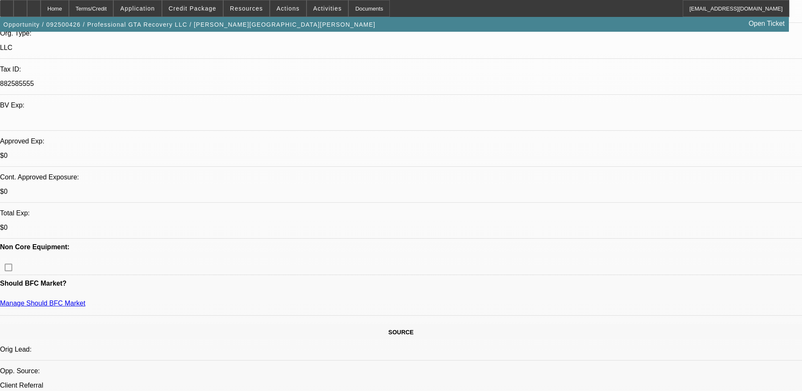
scroll to position [0, 0]
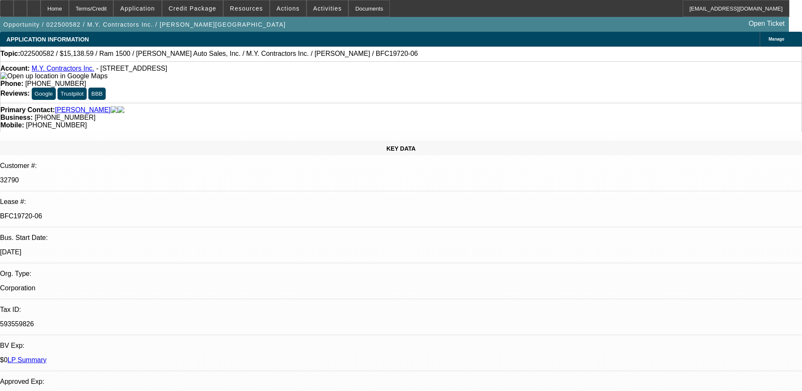
select select "0"
select select "3"
select select "0"
select select "6"
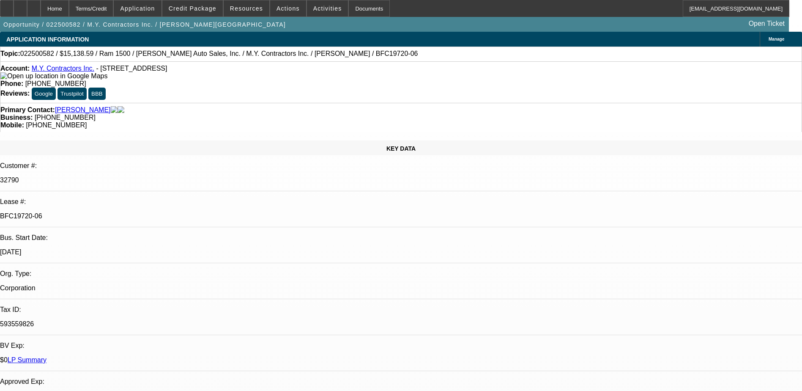
select select "0"
select select "3"
select select "0"
select select "6"
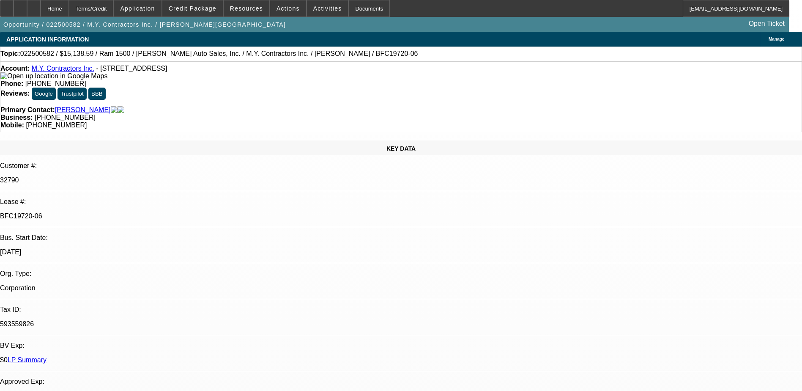
select select "0"
select select "6"
select select "0"
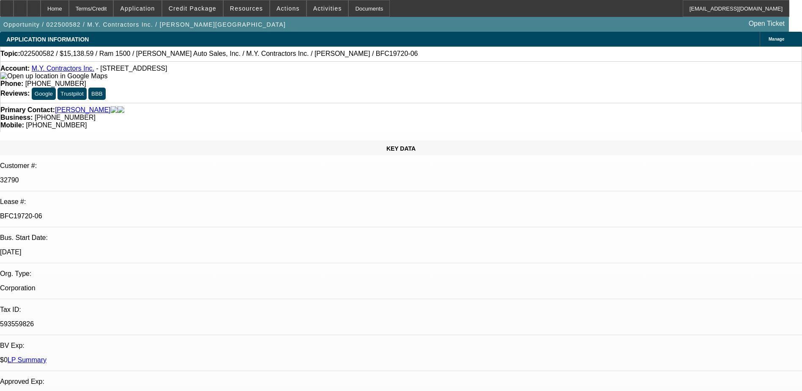
select select "0"
select select "6"
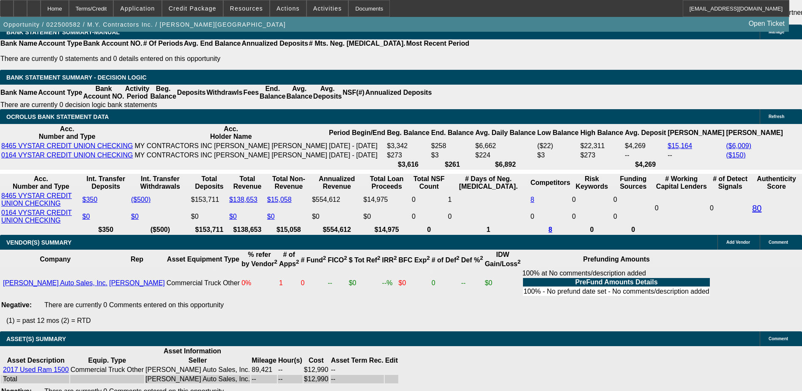
scroll to position [1688, 0]
